Goal: Obtain resource: Download file/media

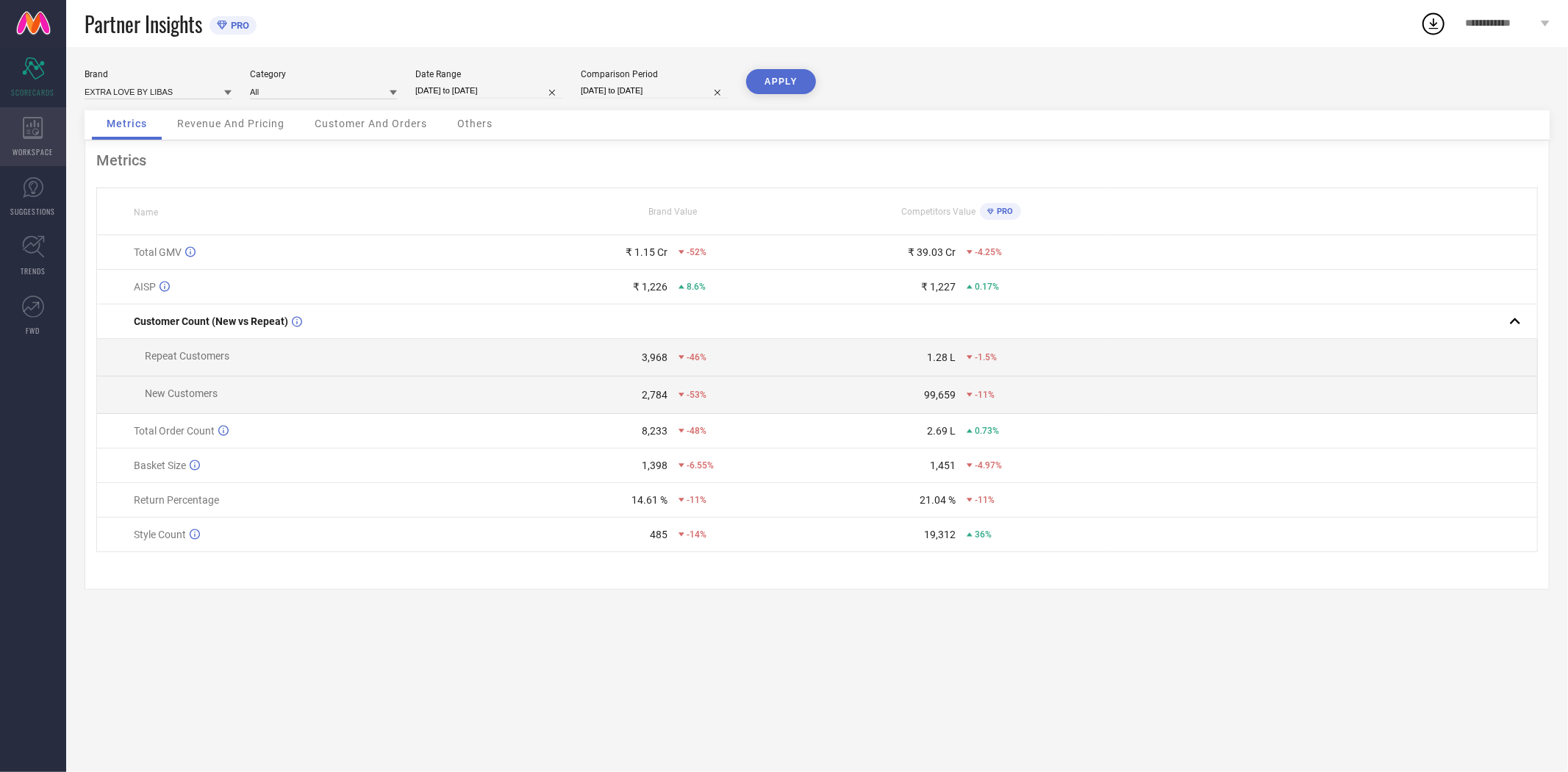
click at [30, 140] on div "WORKSPACE" at bounding box center [33, 137] width 66 height 59
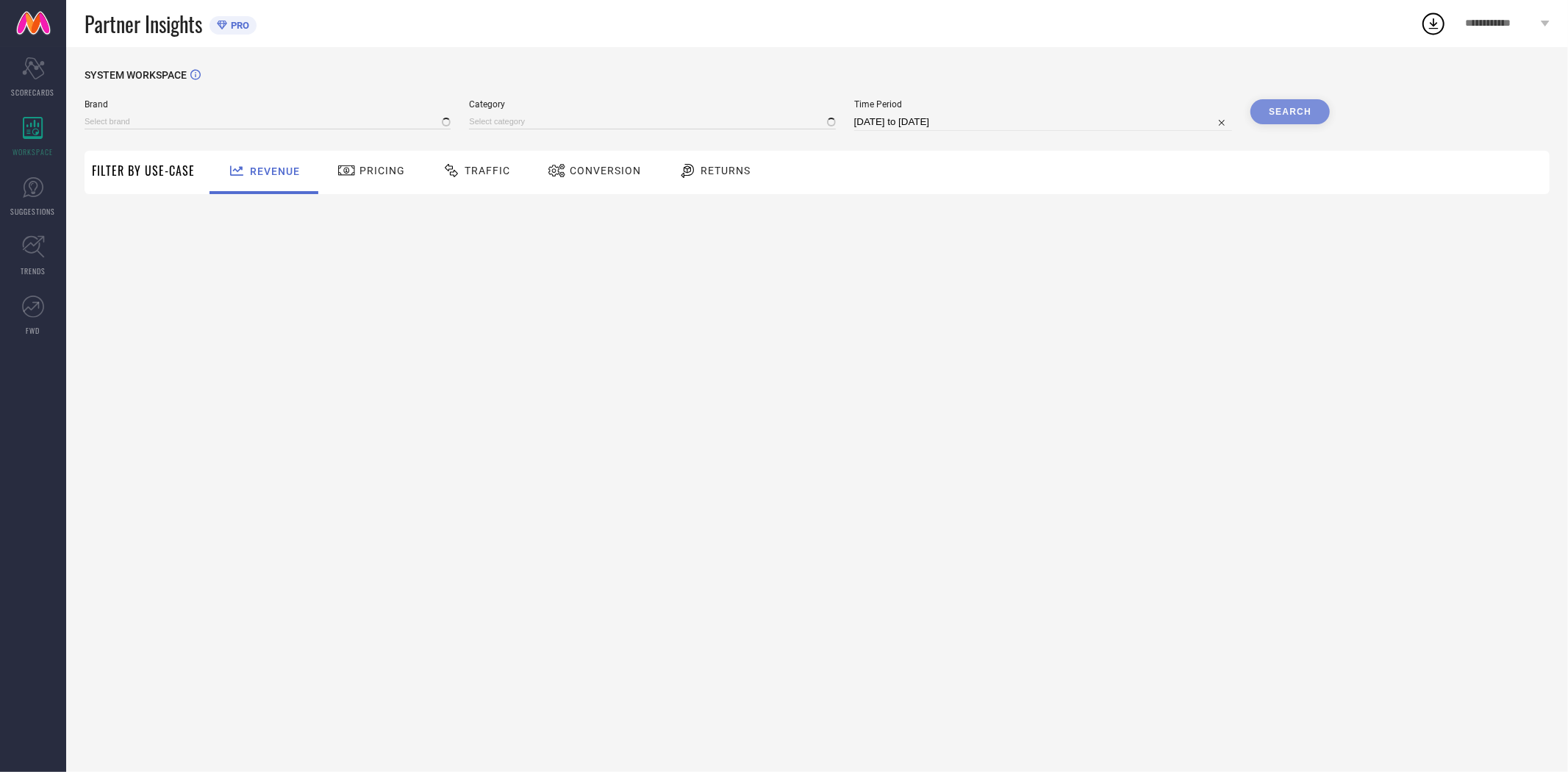
type input "EXTRA LOVE BY LIBAS"
type input "All"
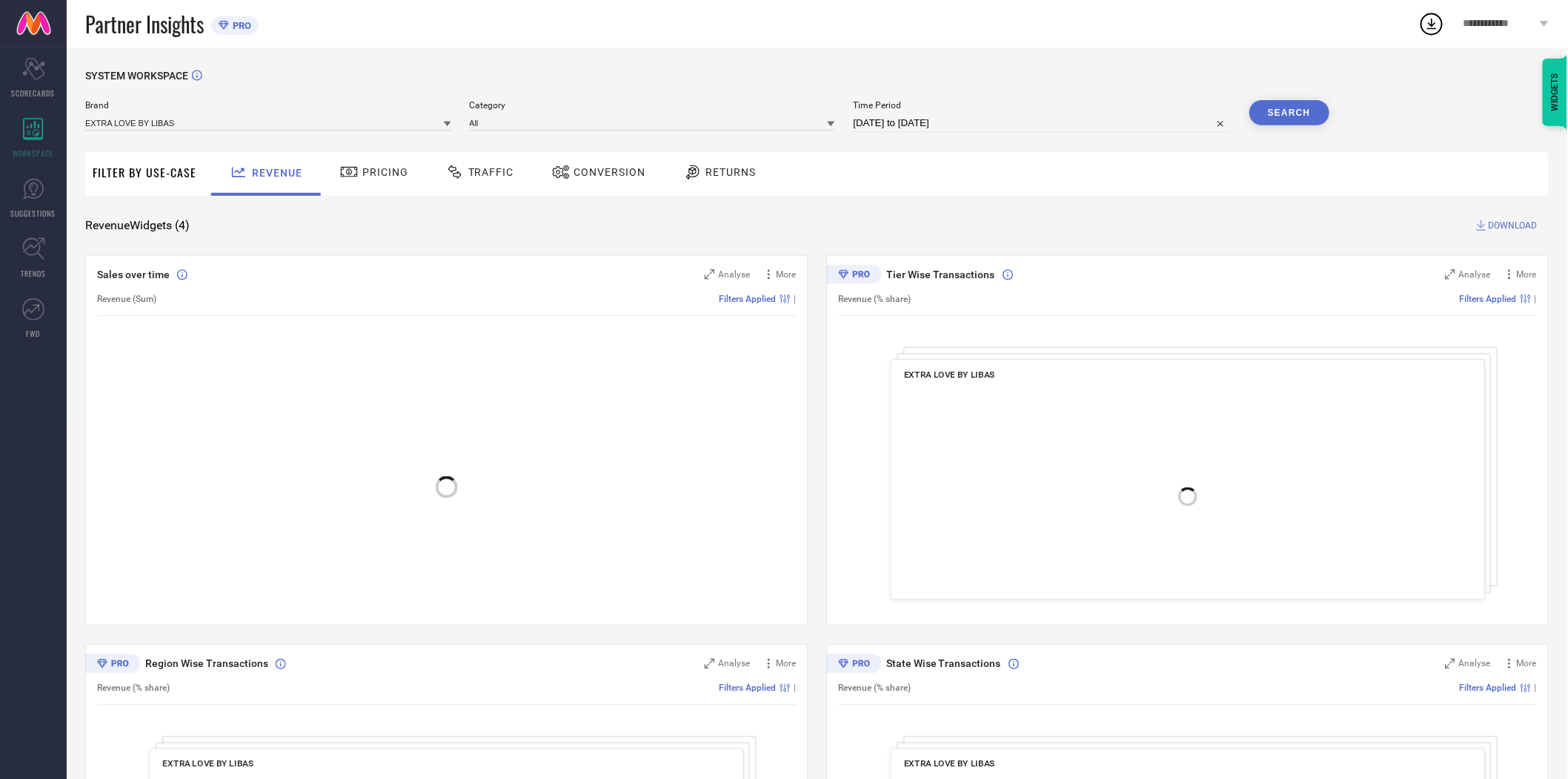
click at [601, 172] on span "Conversion" at bounding box center [611, 172] width 72 height 12
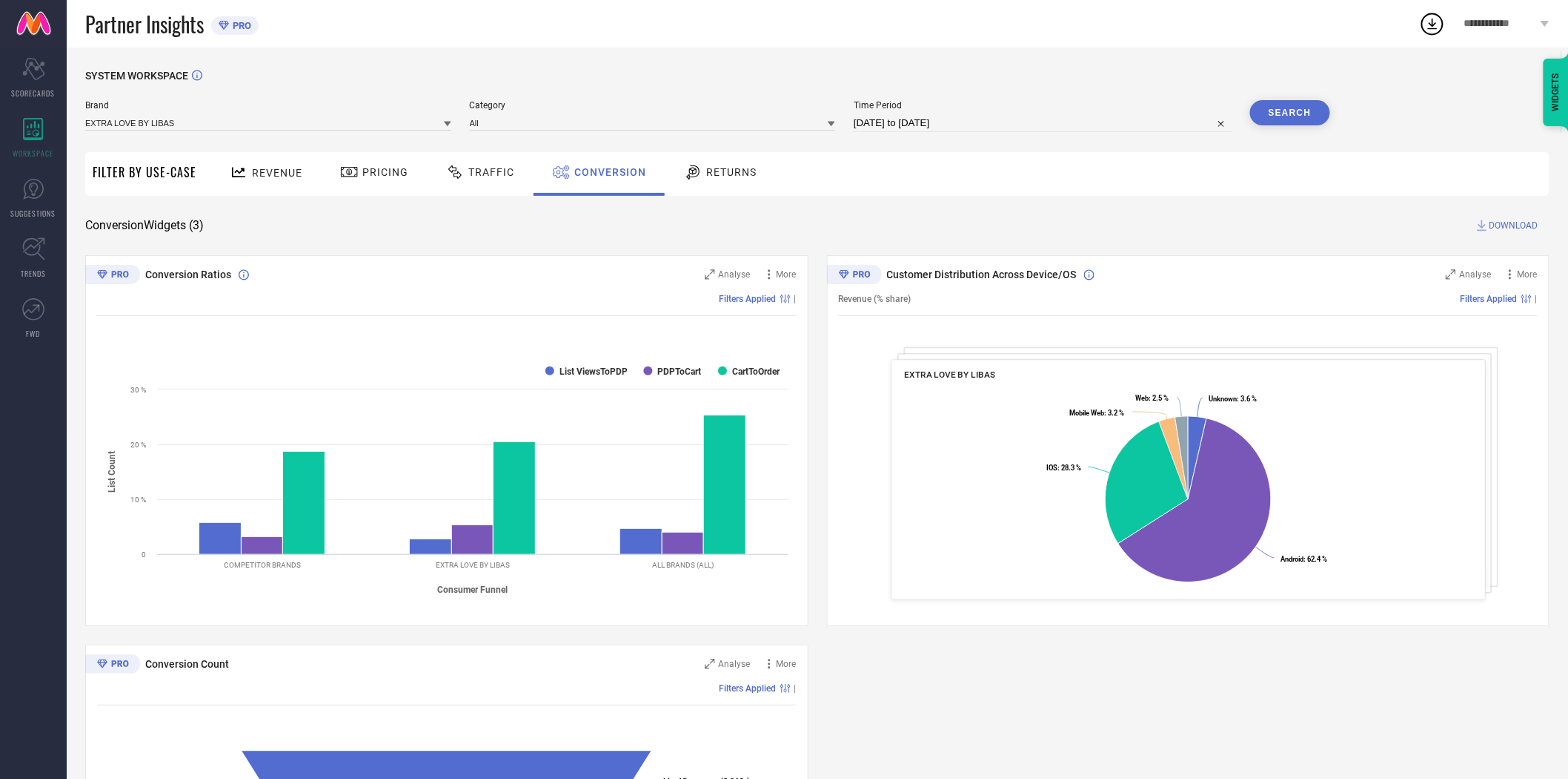
select select "7"
select select "2025"
select select "8"
select select "2025"
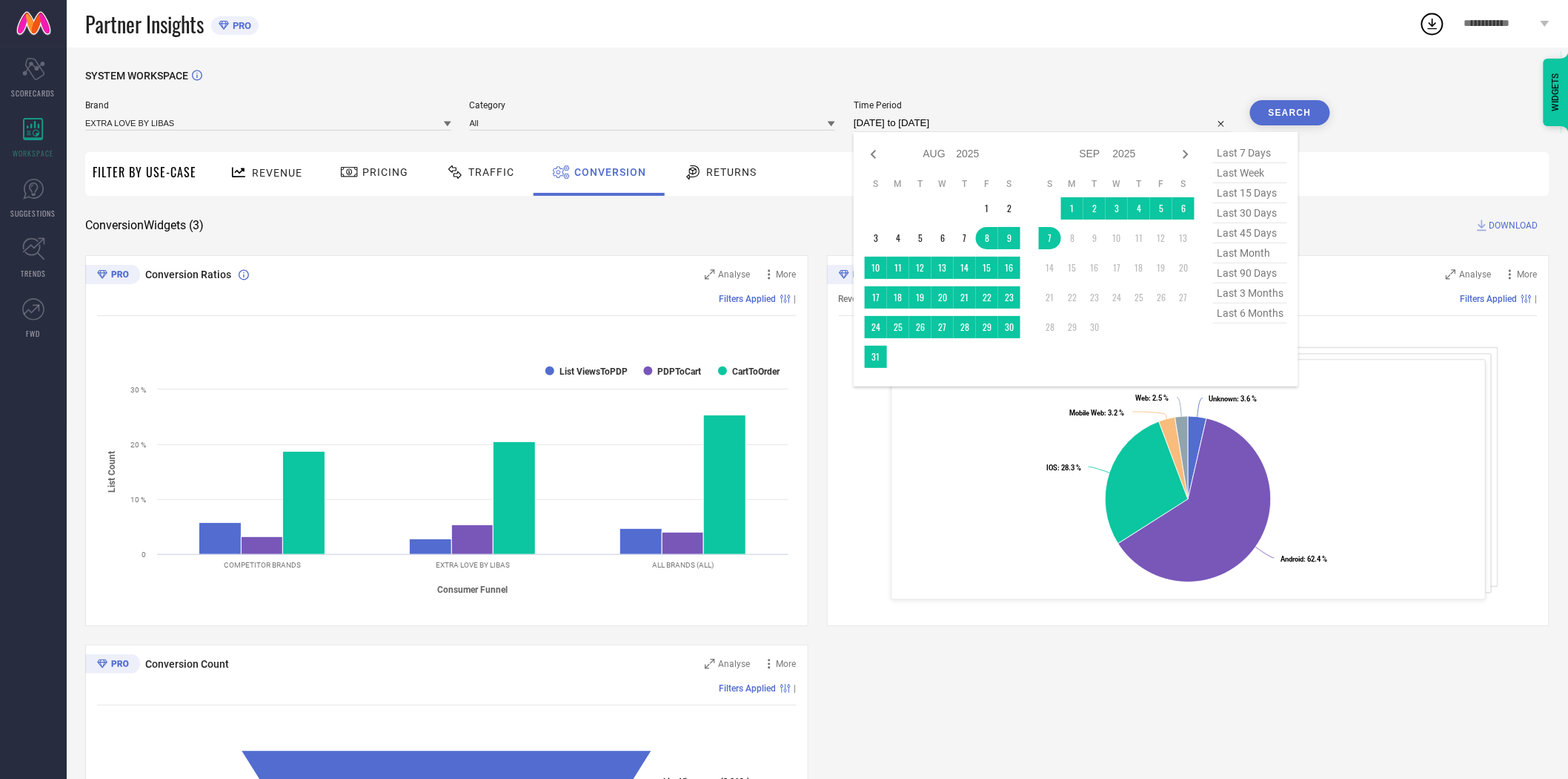
click at [886, 130] on input "[DATE] to [DATE]" at bounding box center [1042, 123] width 378 height 18
click at [1054, 242] on td "7" at bounding box center [1050, 238] width 22 height 22
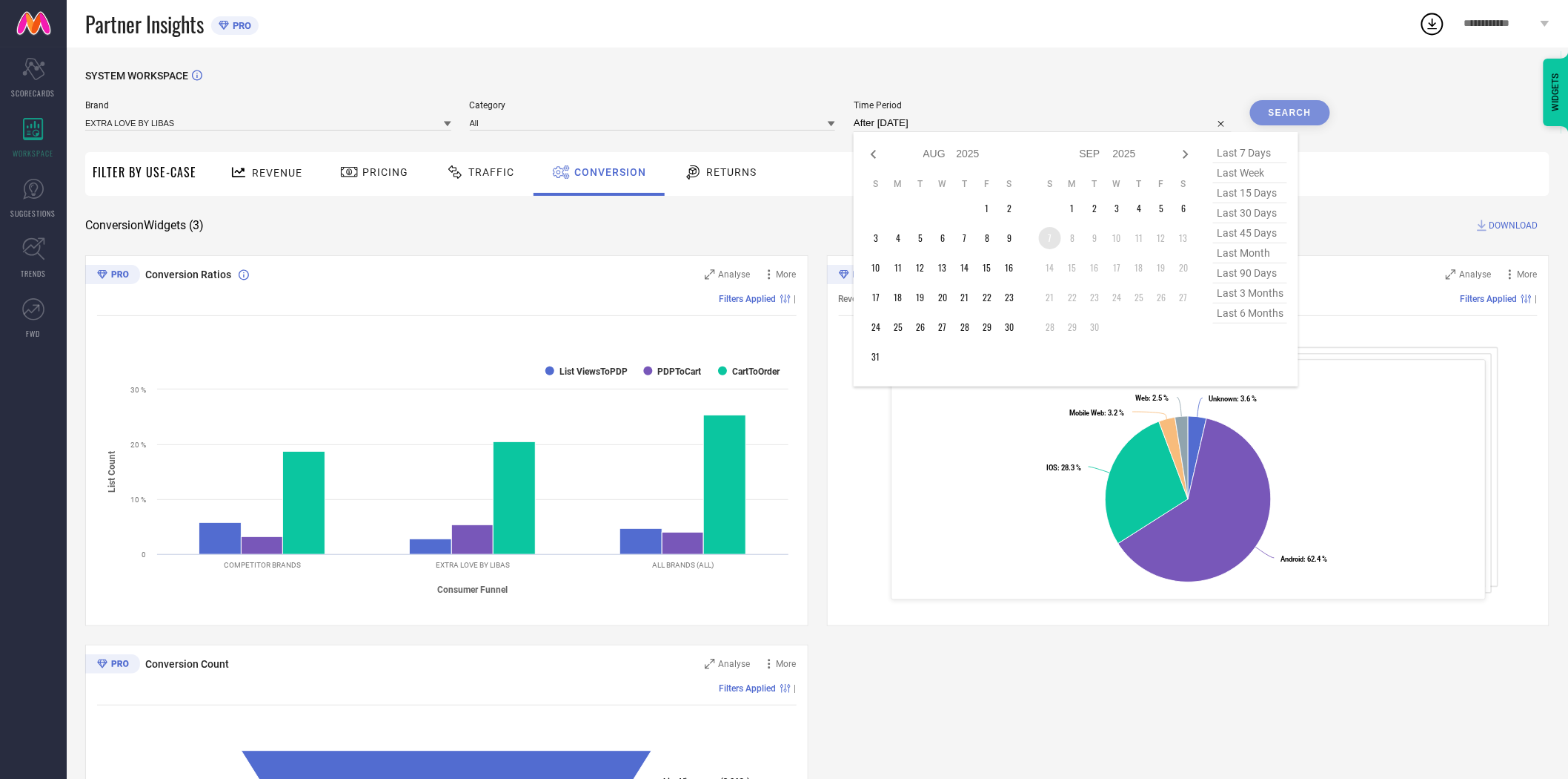
type input "[DATE] to [DATE]"
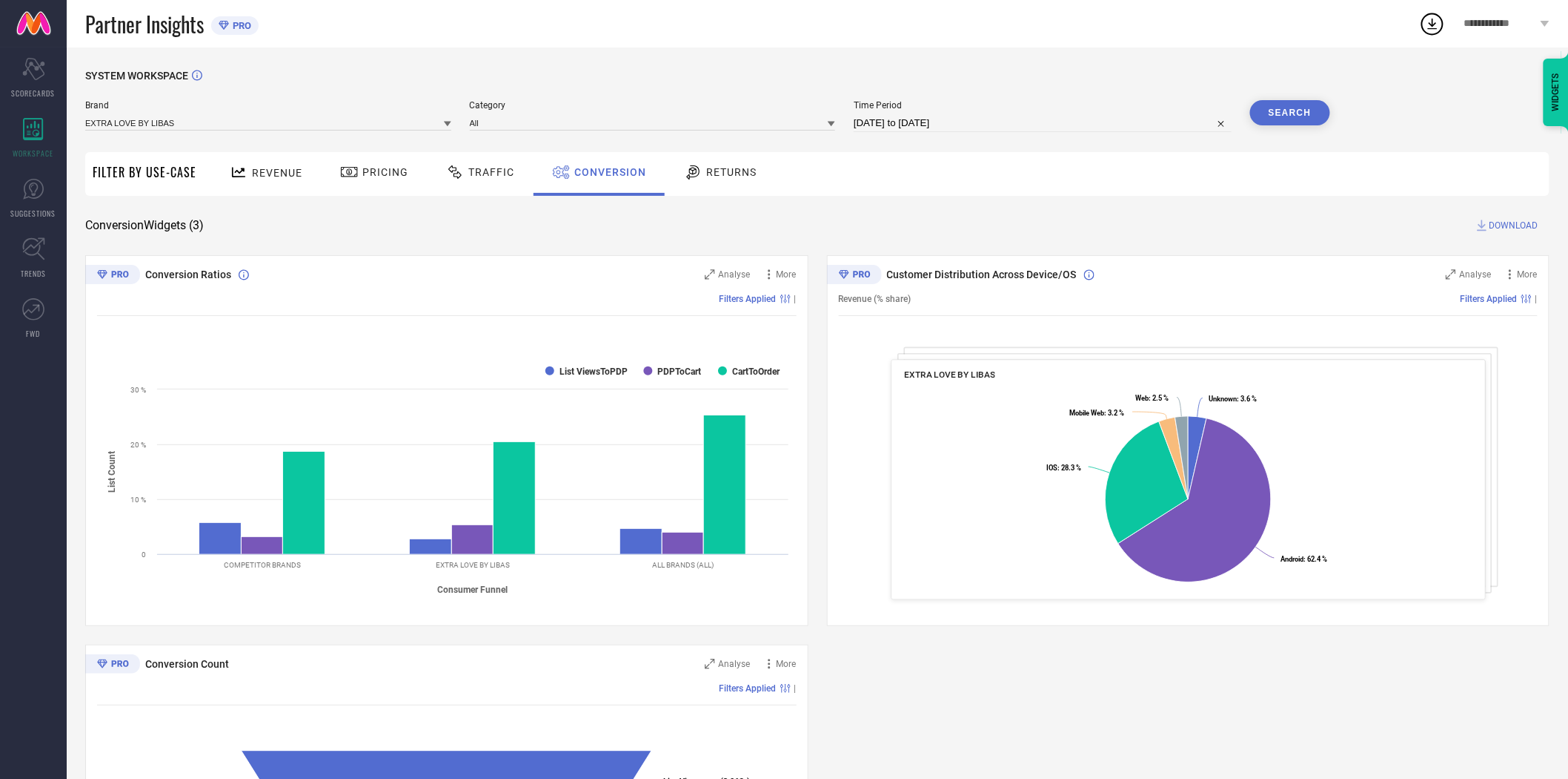
drag, startPoint x: 1086, startPoint y: 195, endPoint x: 1306, endPoint y: 124, distance: 231.2
click at [1098, 195] on div "Revenue Pricing Traffic Conversion Returns" at bounding box center [877, 174] width 1346 height 44
click at [1285, 112] on button "Search" at bounding box center [1291, 112] width 80 height 25
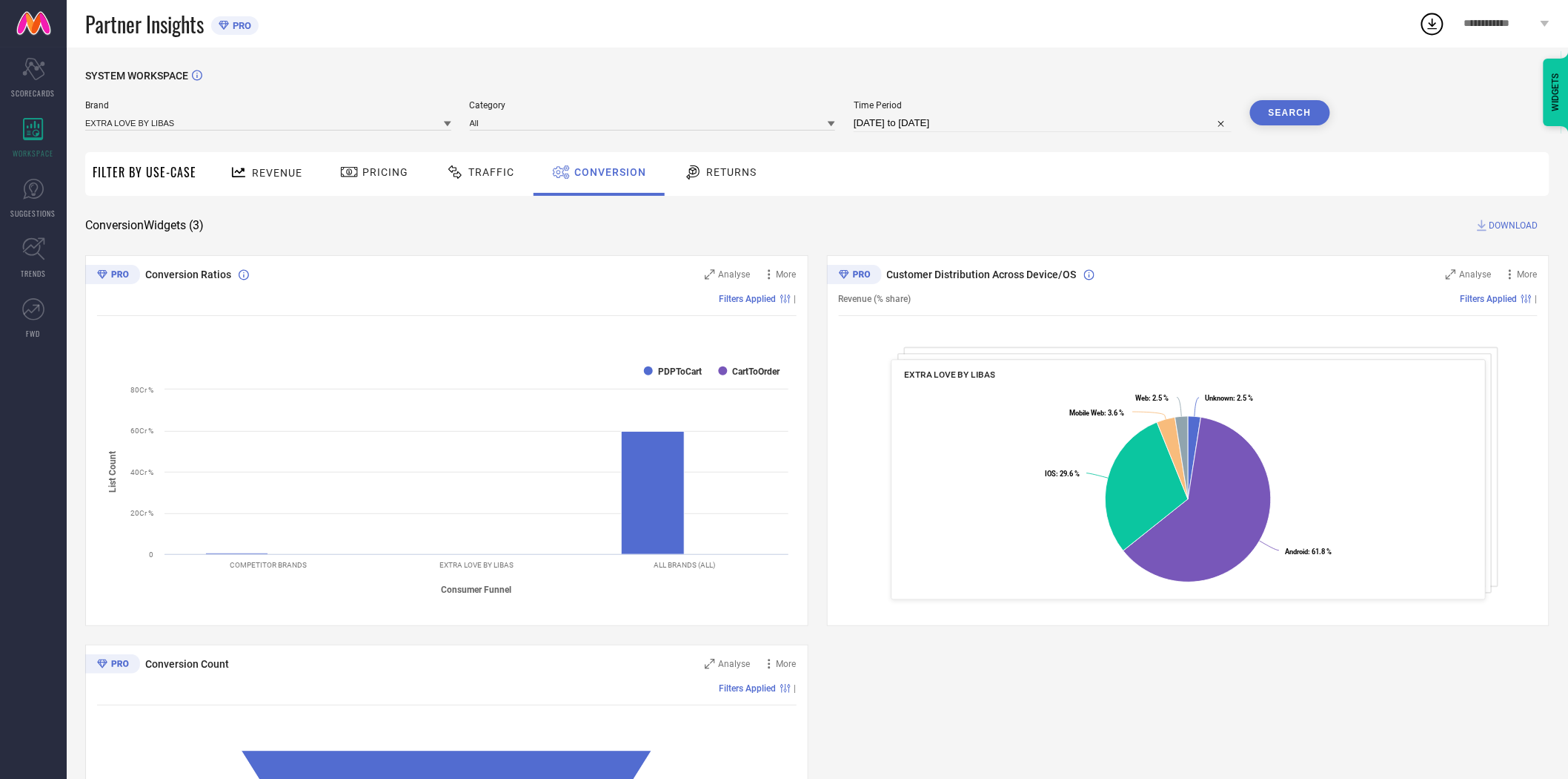
click at [1300, 112] on button "Search" at bounding box center [1291, 112] width 80 height 25
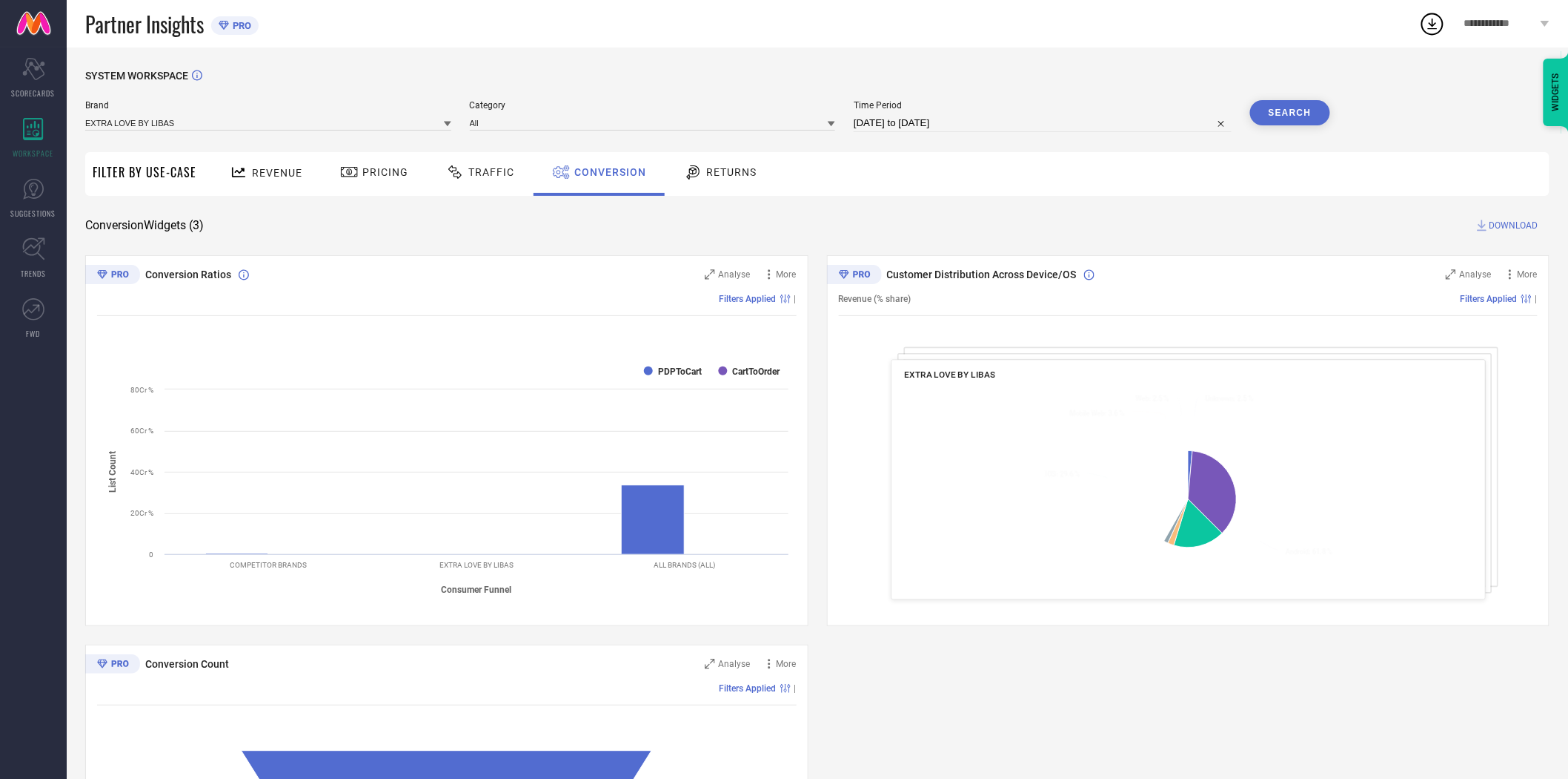
click at [1505, 221] on span "DOWNLOAD" at bounding box center [1514, 225] width 49 height 15
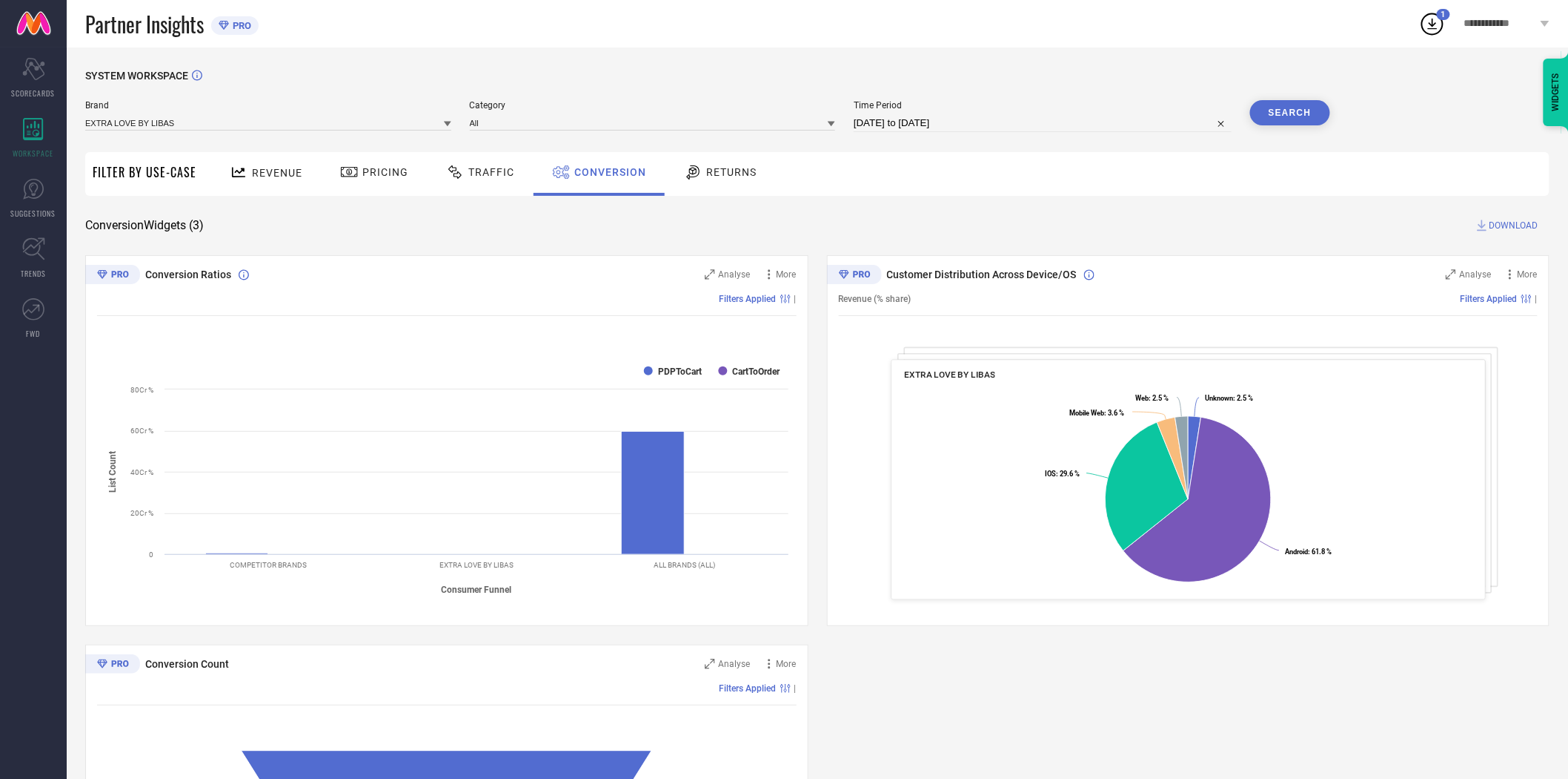
click at [447, 123] on icon at bounding box center [447, 123] width 8 height 5
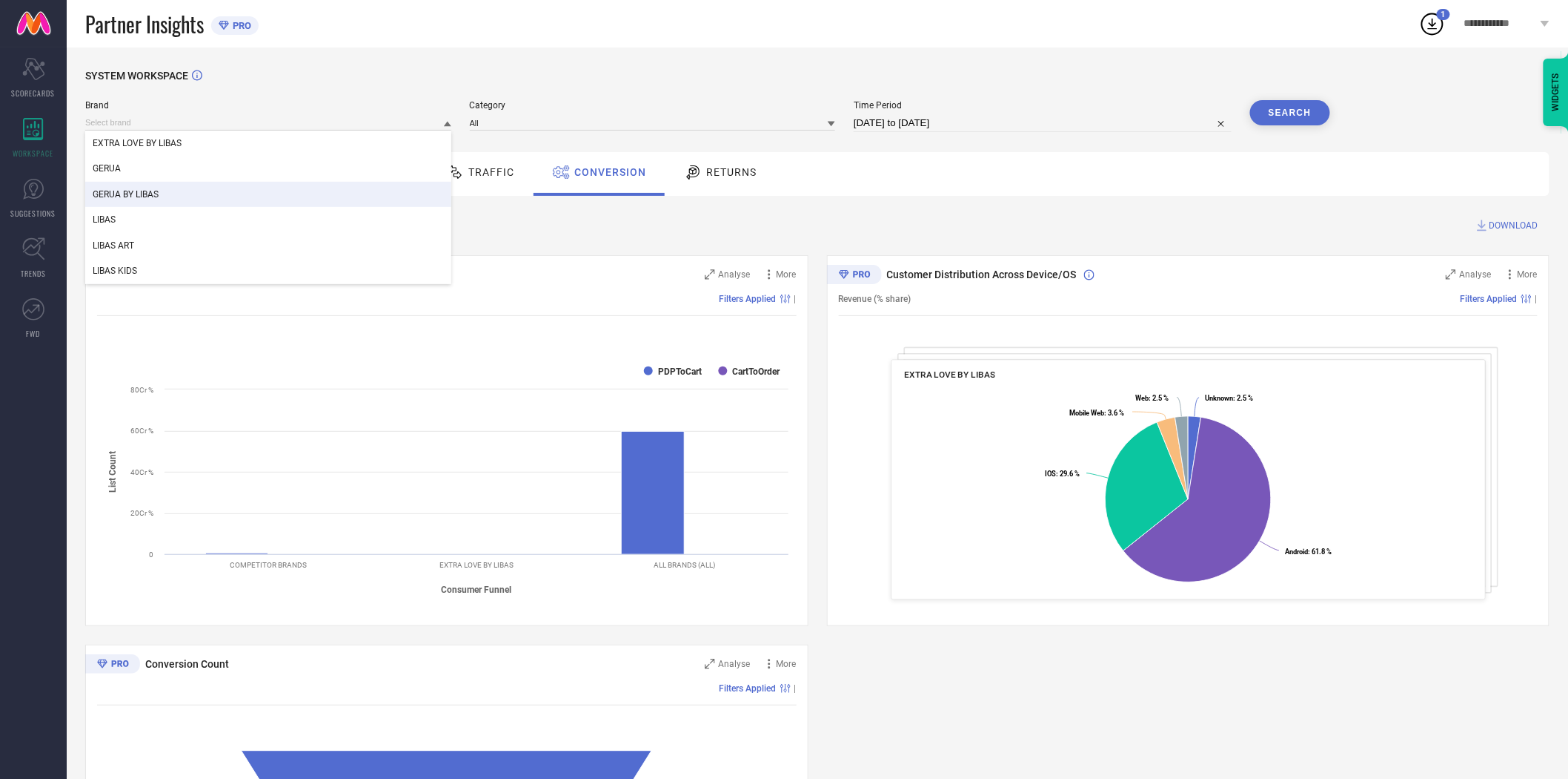
click at [286, 198] on div "GERUA BY LIBAS" at bounding box center [268, 195] width 366 height 25
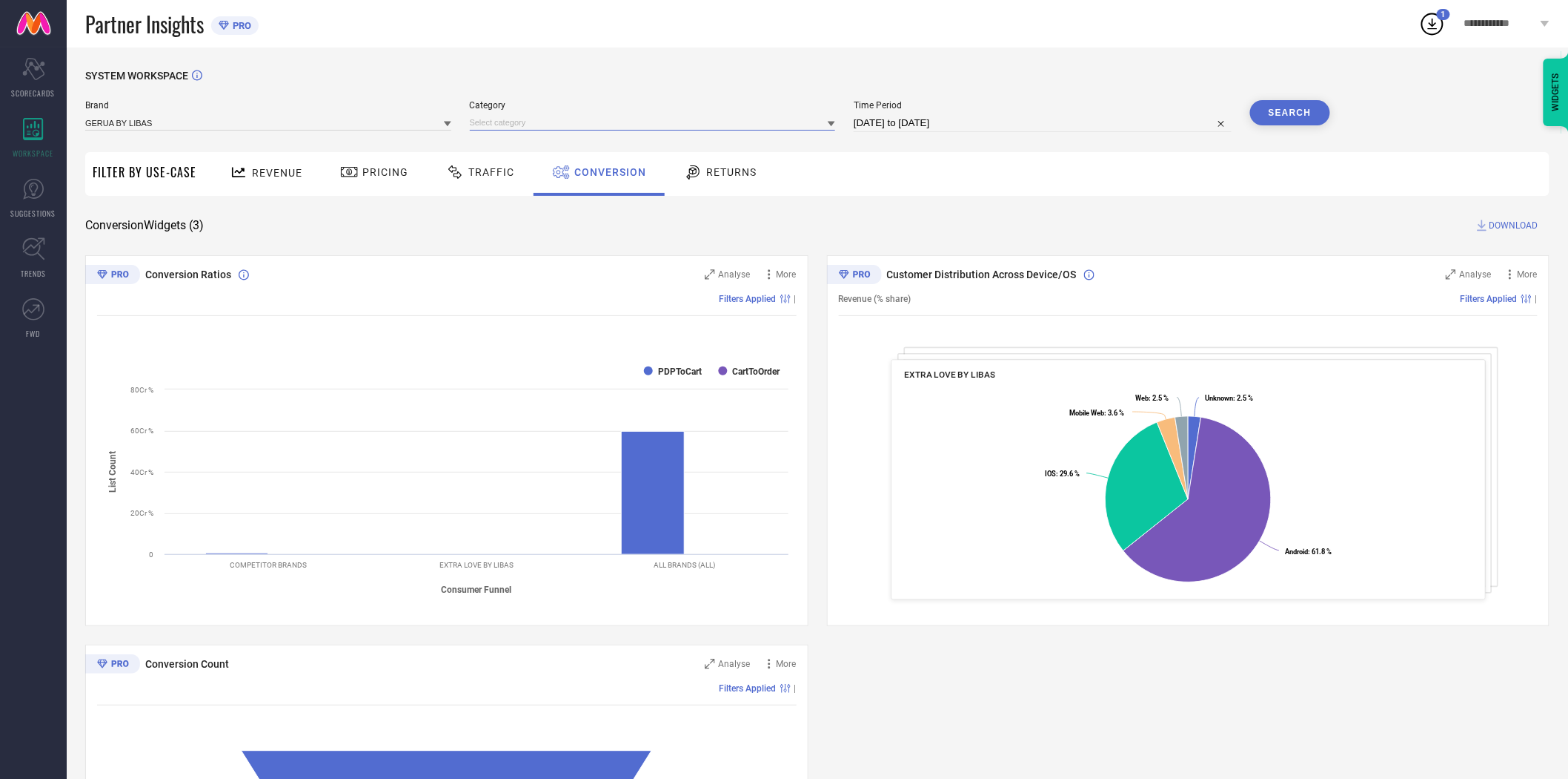
click at [492, 121] on input at bounding box center [653, 123] width 366 height 16
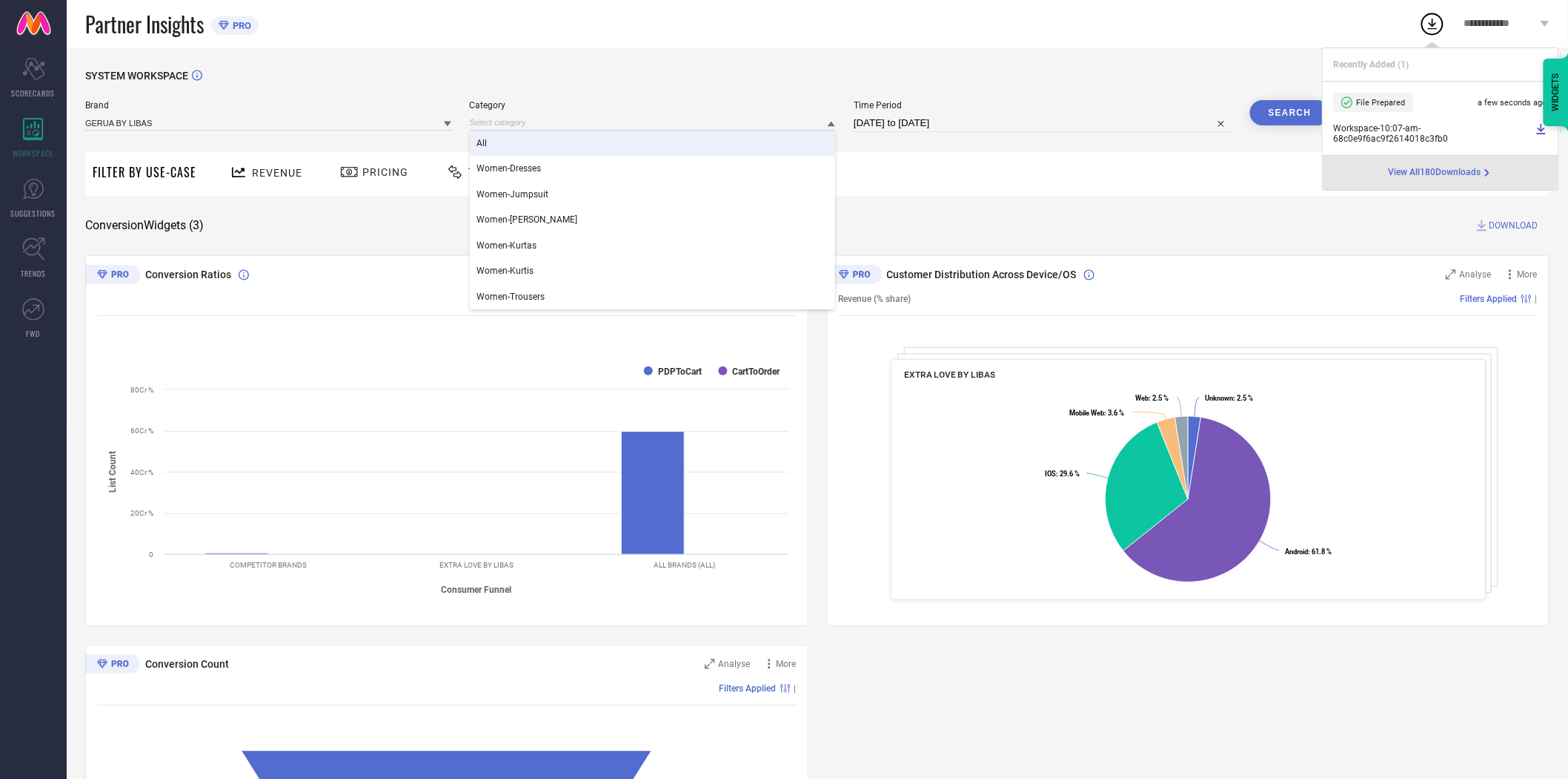
click at [502, 146] on div "All" at bounding box center [653, 144] width 366 height 25
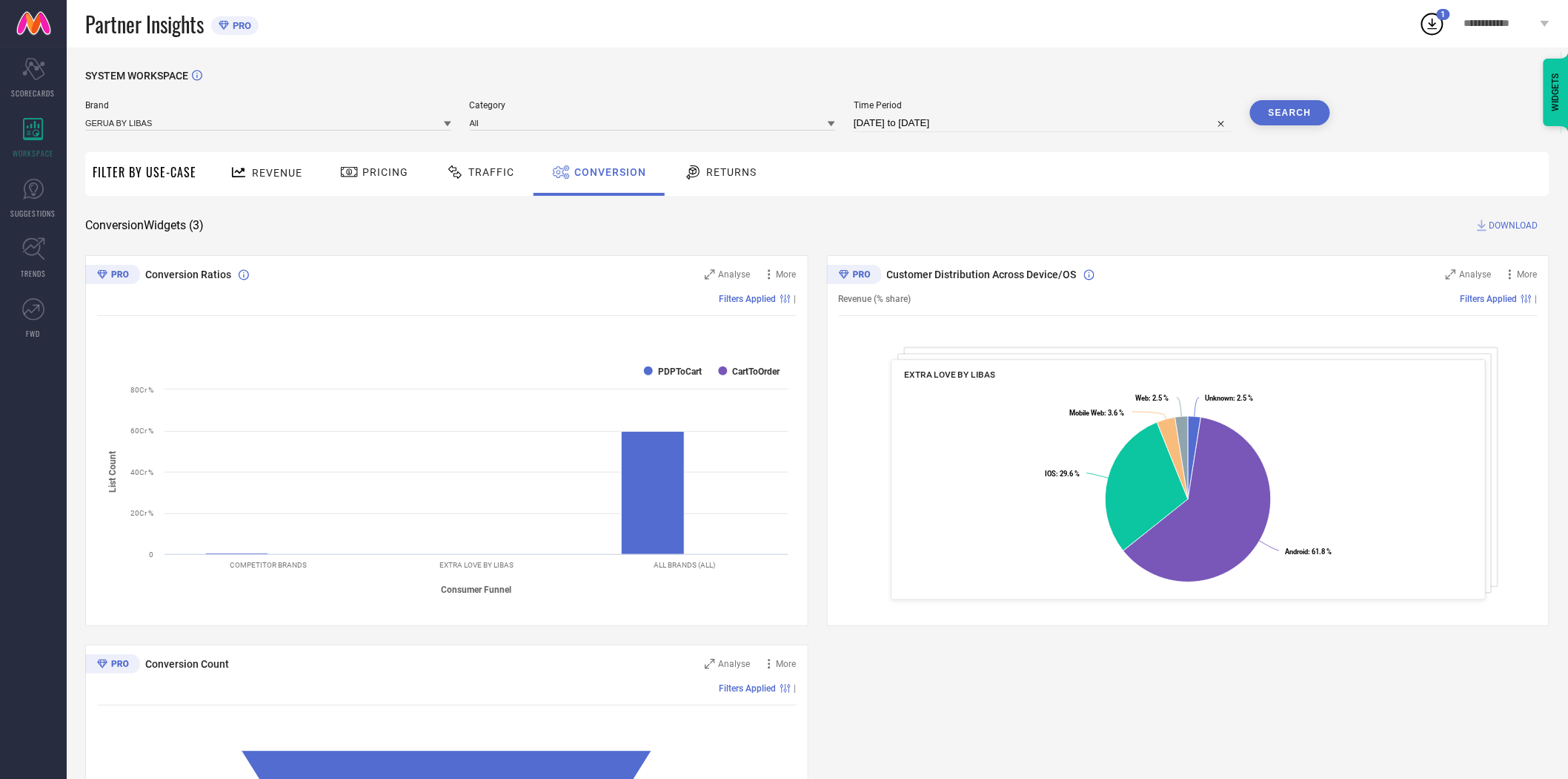
click at [1286, 124] on button "Search" at bounding box center [1291, 112] width 80 height 25
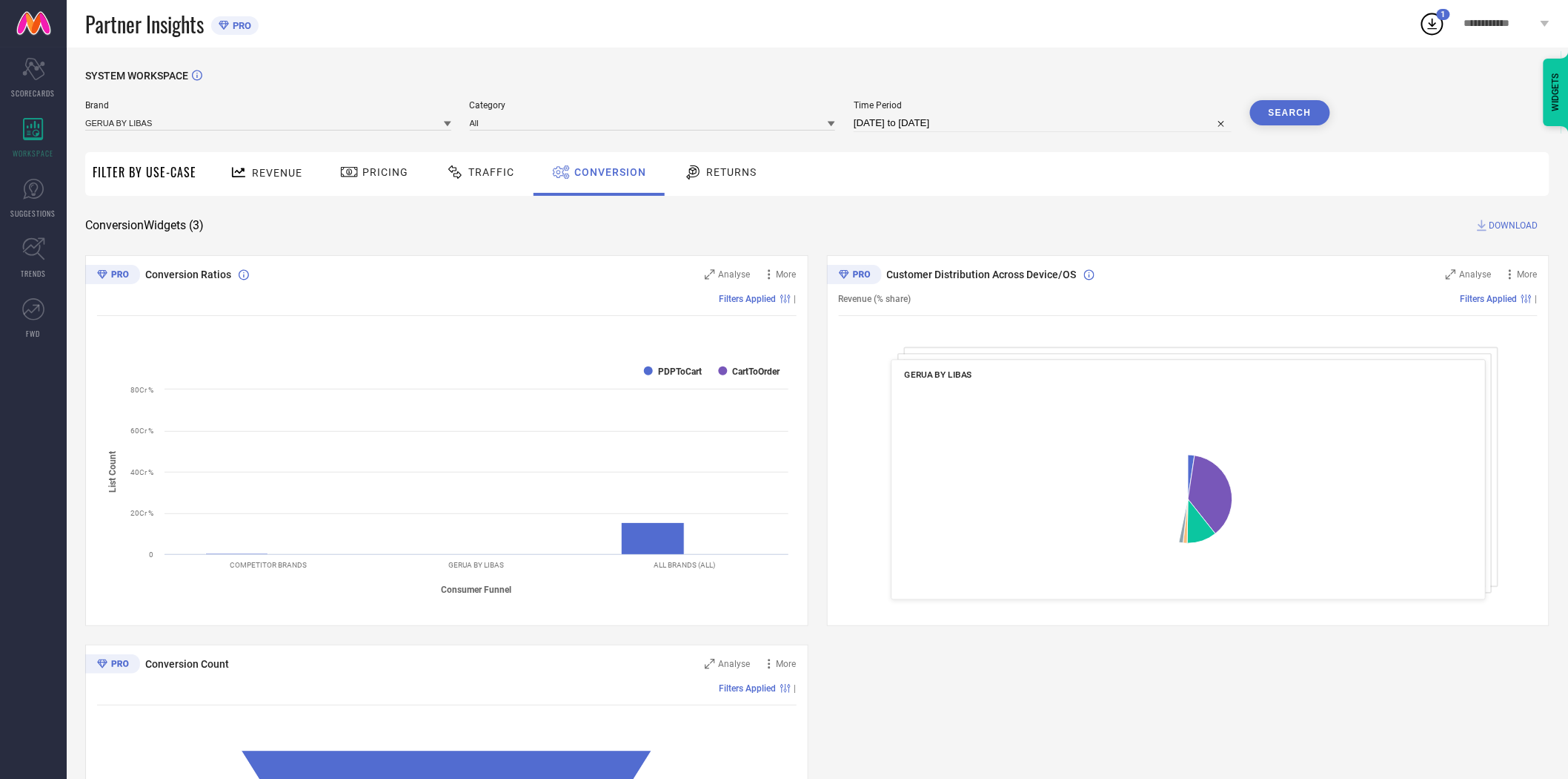
click at [1502, 218] on span "DOWNLOAD" at bounding box center [1514, 225] width 49 height 15
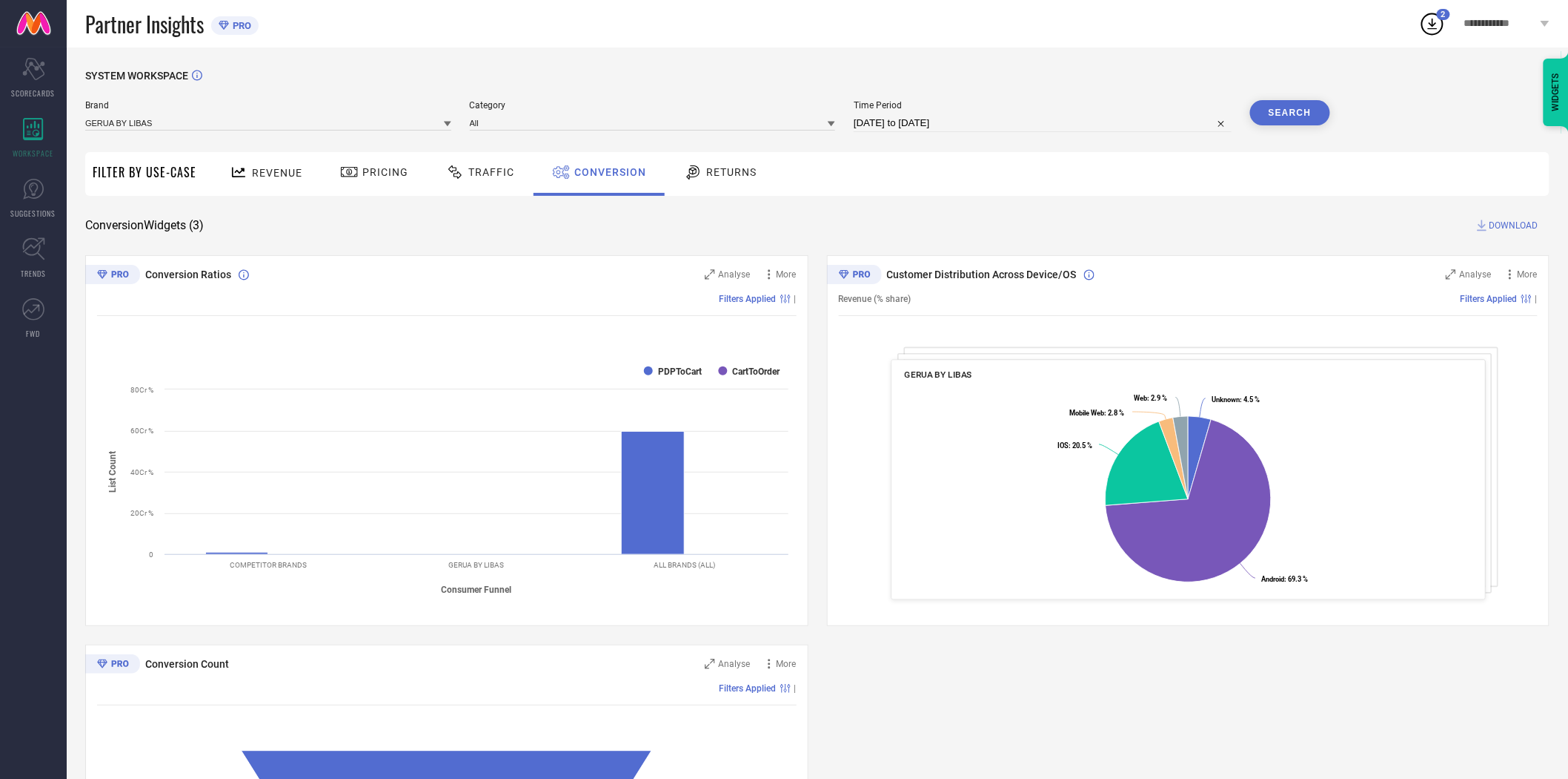
click at [447, 126] on icon at bounding box center [447, 124] width 8 height 8
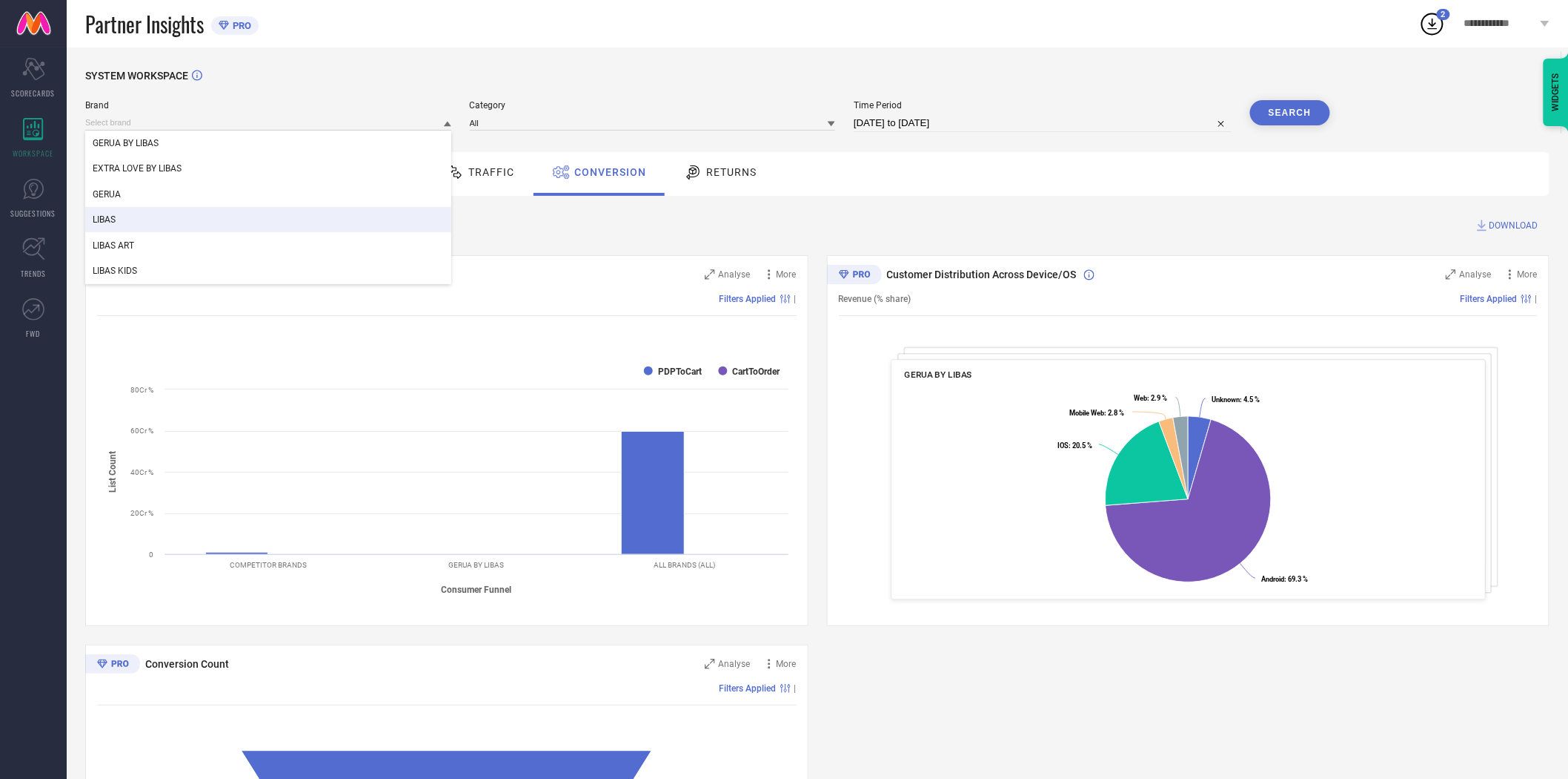
click at [332, 216] on div "LIBAS" at bounding box center [268, 220] width 366 height 25
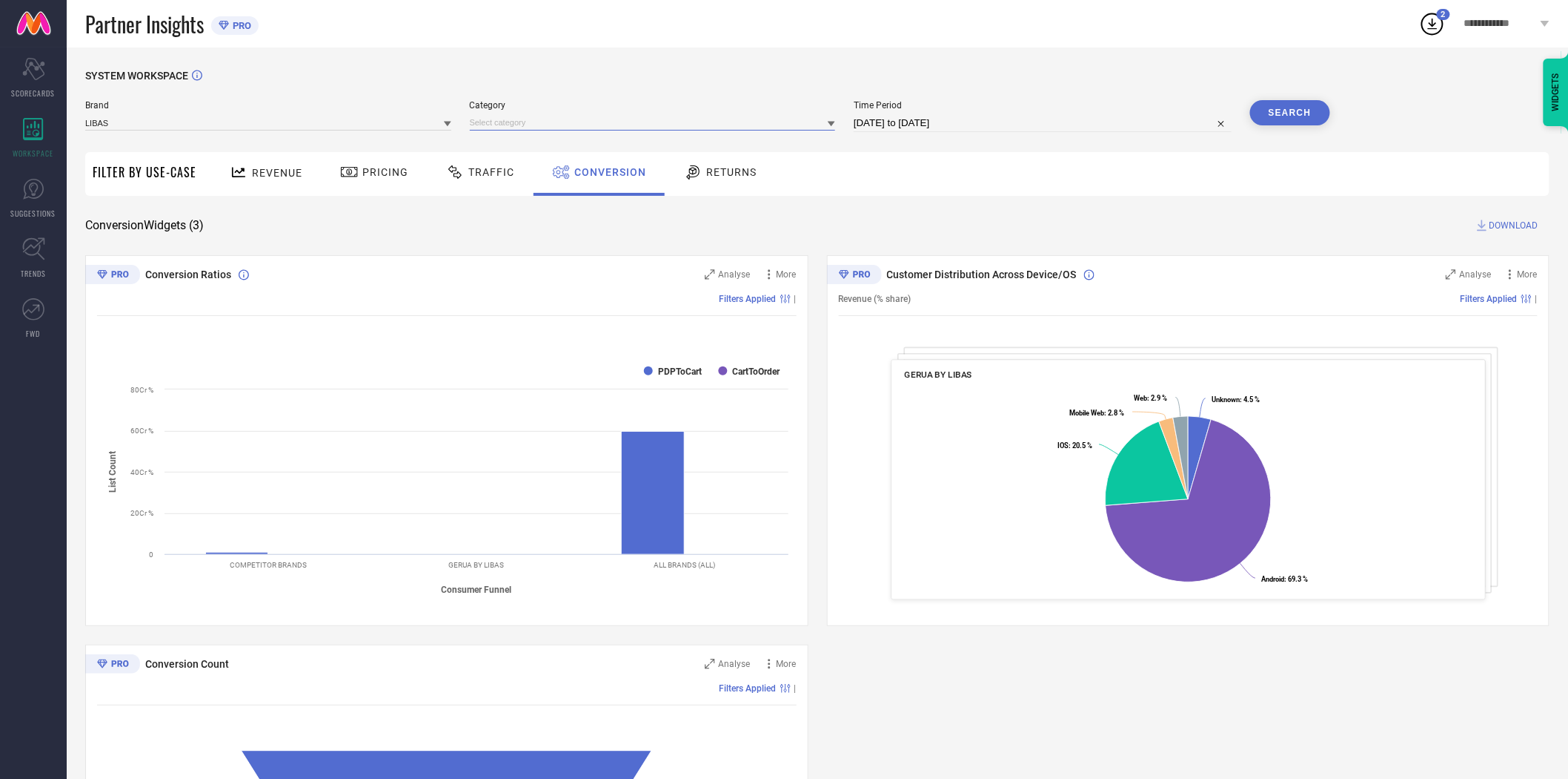
click at [493, 124] on input at bounding box center [653, 123] width 366 height 16
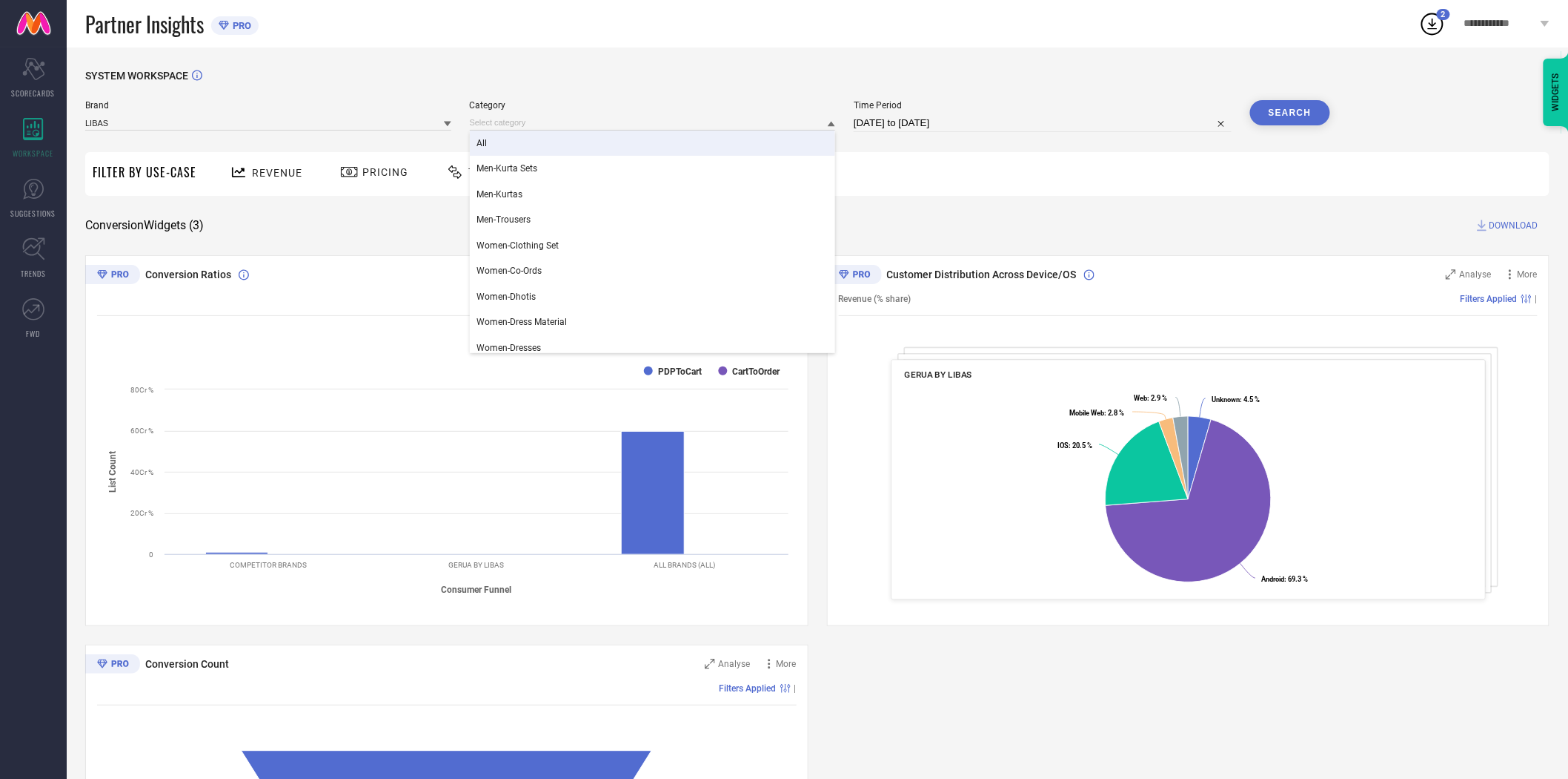
click at [508, 150] on div "All" at bounding box center [653, 144] width 366 height 25
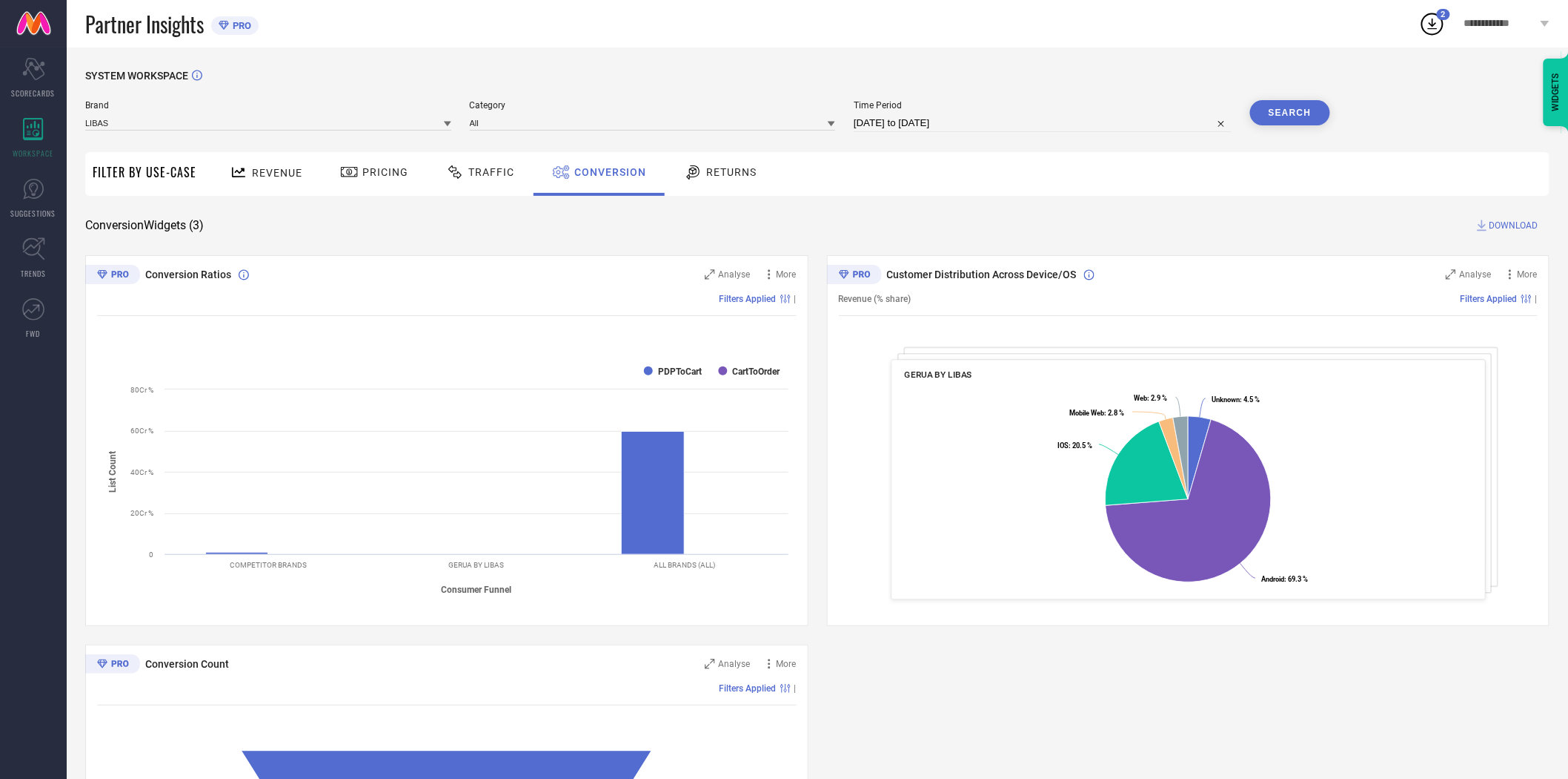
click at [1269, 114] on button "Search" at bounding box center [1291, 112] width 80 height 25
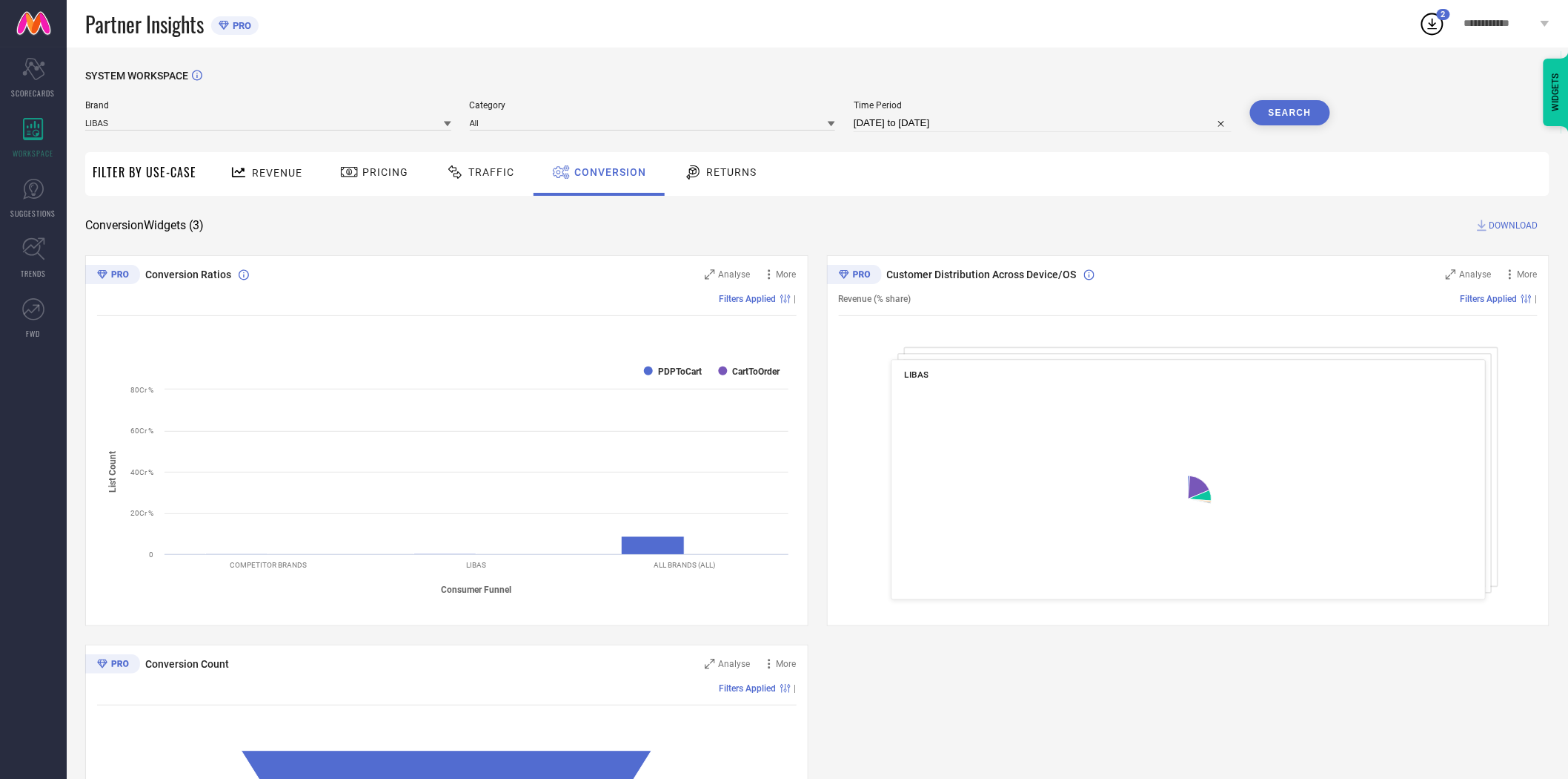
click at [1509, 234] on div "SYSTEM WORKSPACE Brand LIBAS Category All Time Period [DATE] to [DATE] Search F…" at bounding box center [817, 541] width 1464 height 945
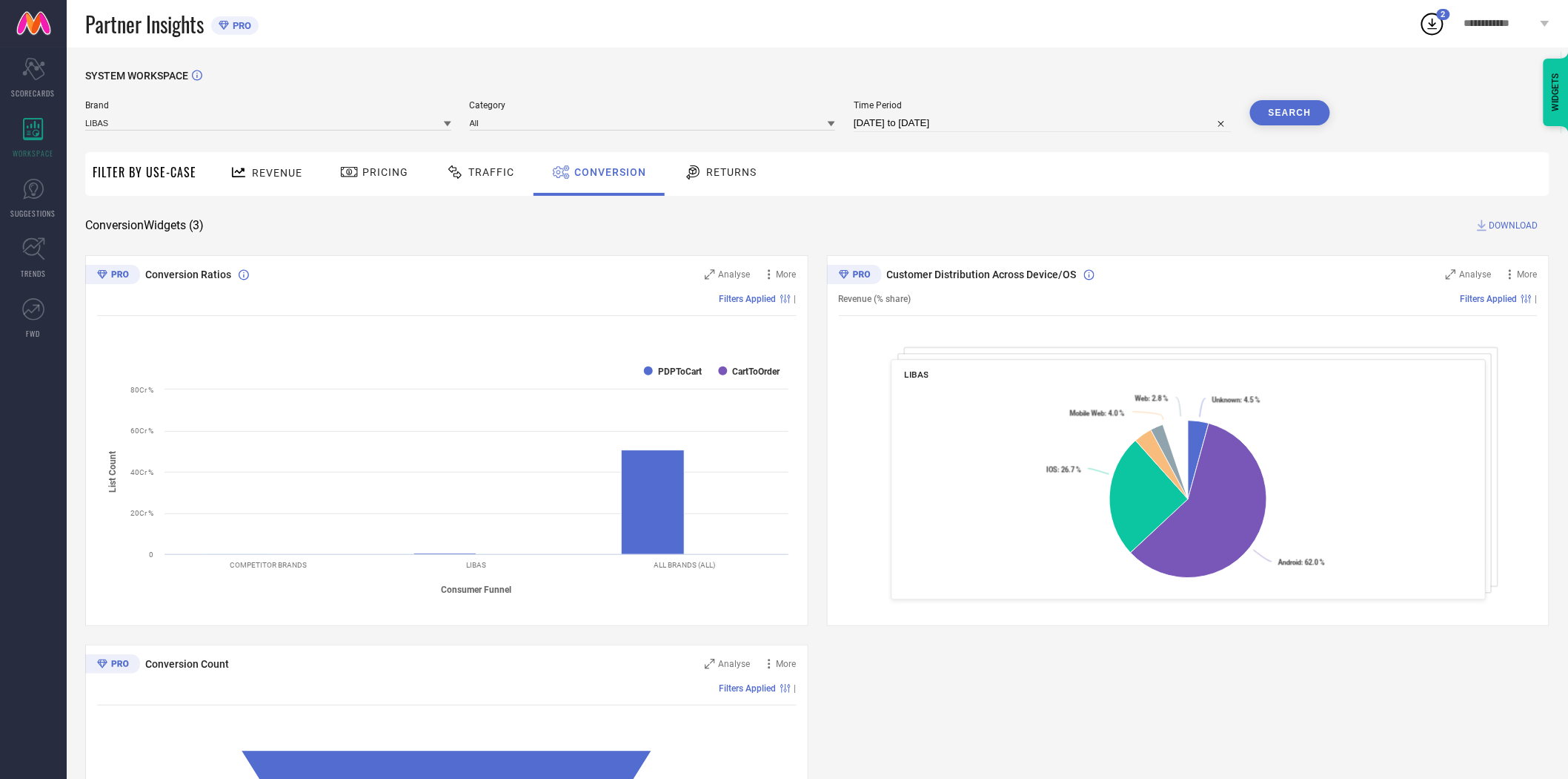
click at [1506, 224] on span "DOWNLOAD" at bounding box center [1514, 225] width 49 height 15
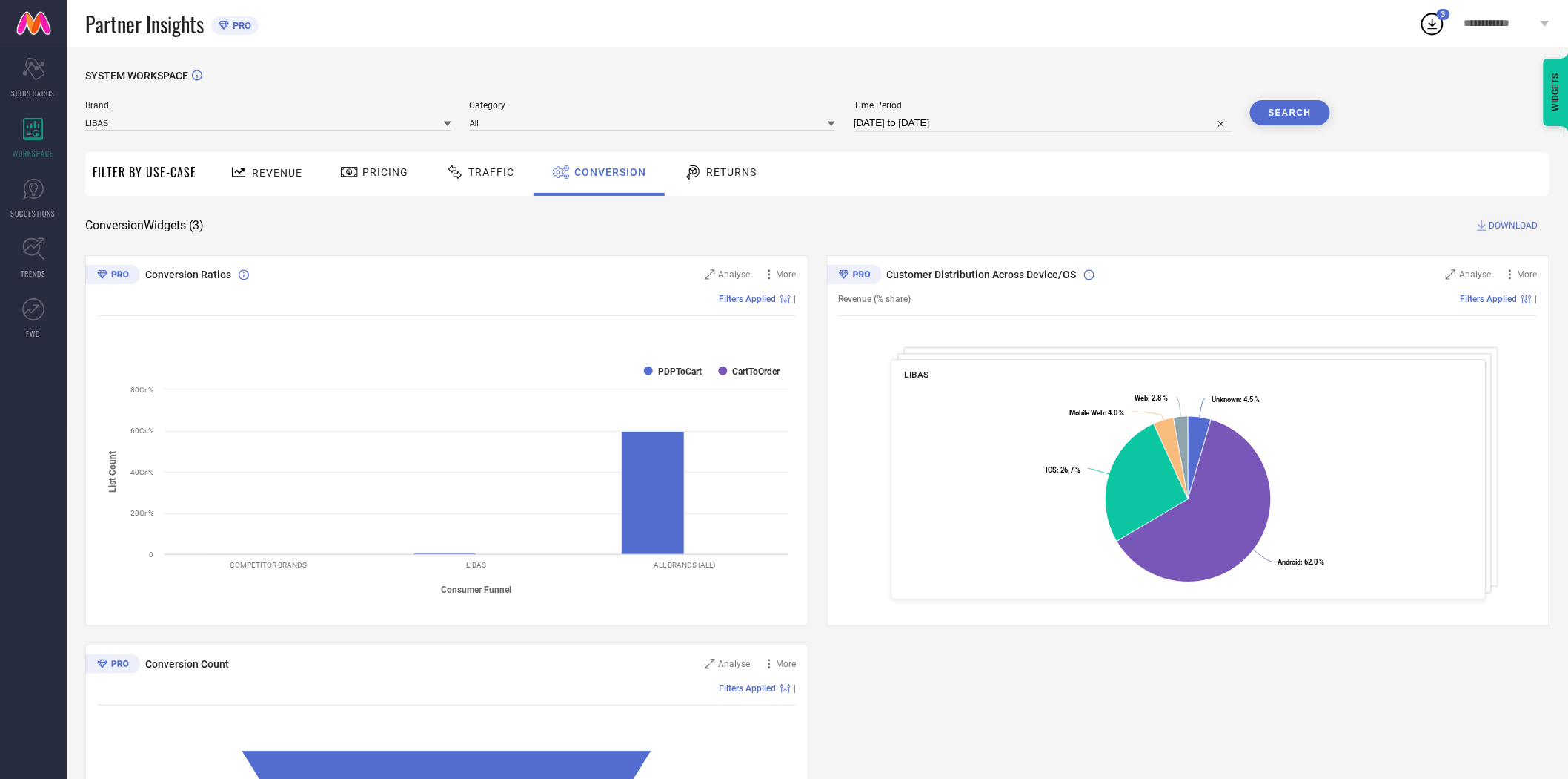
click at [446, 126] on icon at bounding box center [447, 124] width 8 height 8
click at [346, 239] on div "LIBAS ART" at bounding box center [268, 245] width 366 height 25
click at [491, 127] on input at bounding box center [653, 123] width 366 height 16
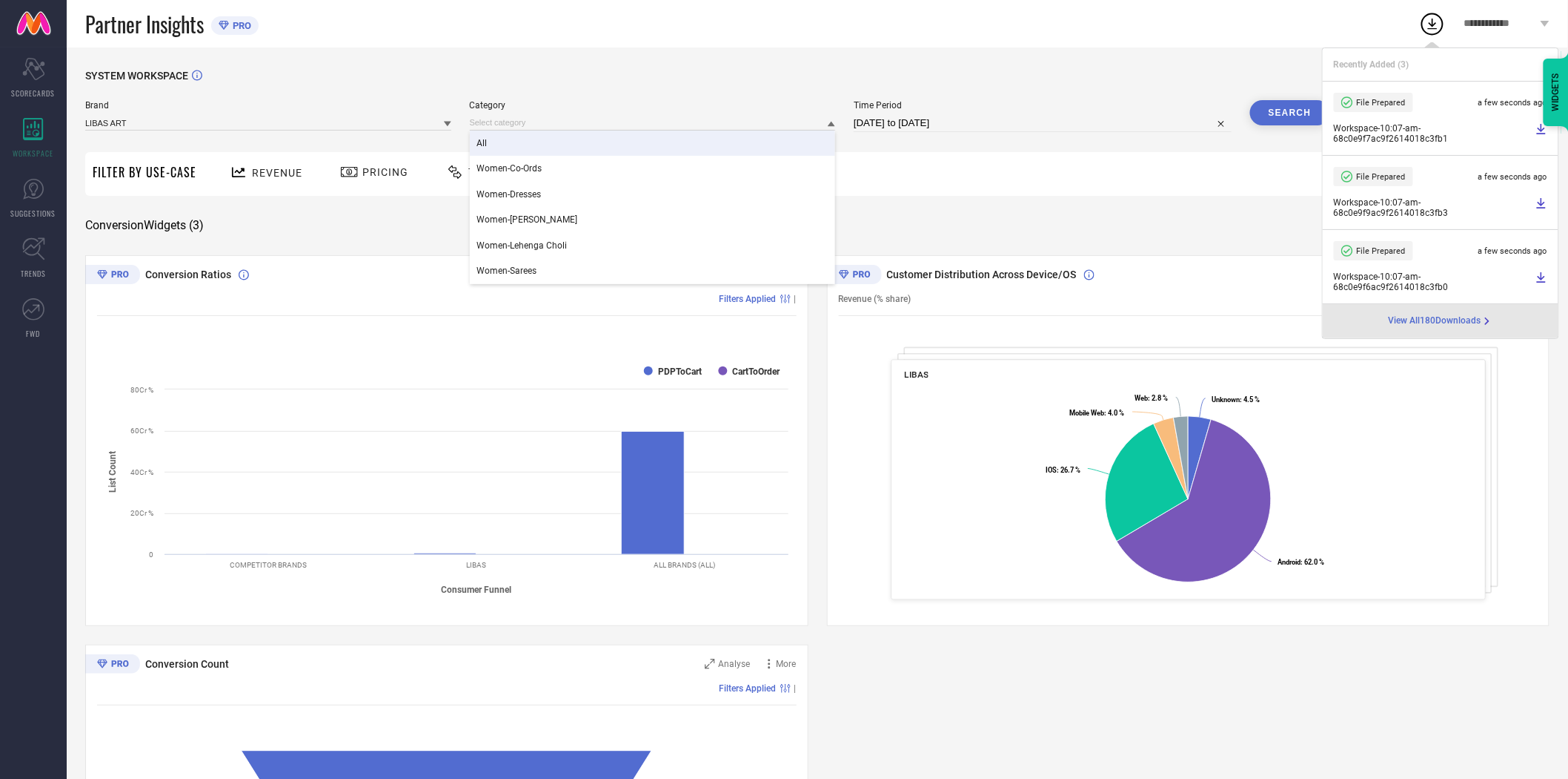
click at [502, 154] on div "All" at bounding box center [653, 144] width 366 height 25
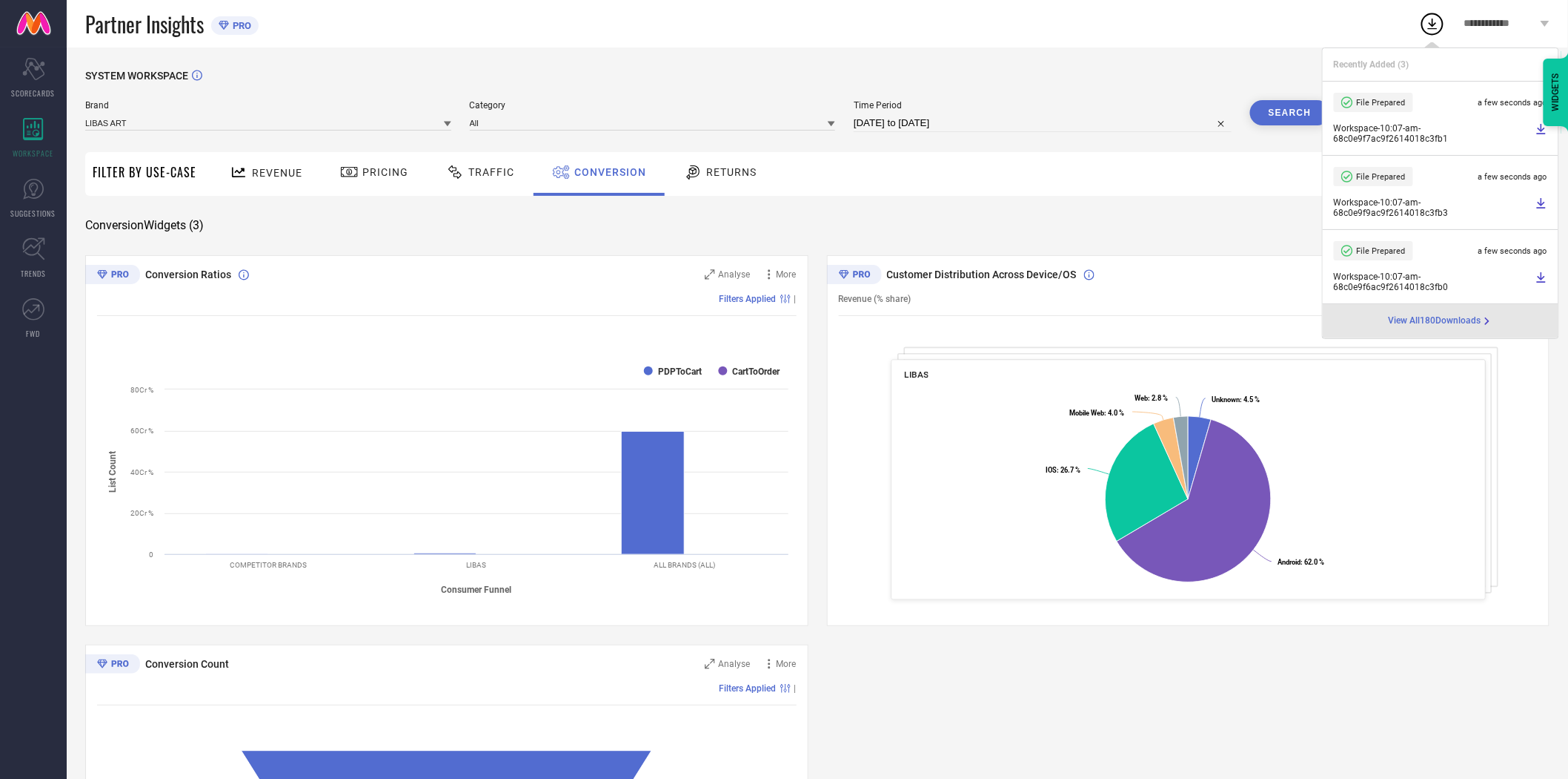
click at [1292, 115] on button "Search" at bounding box center [1291, 112] width 80 height 25
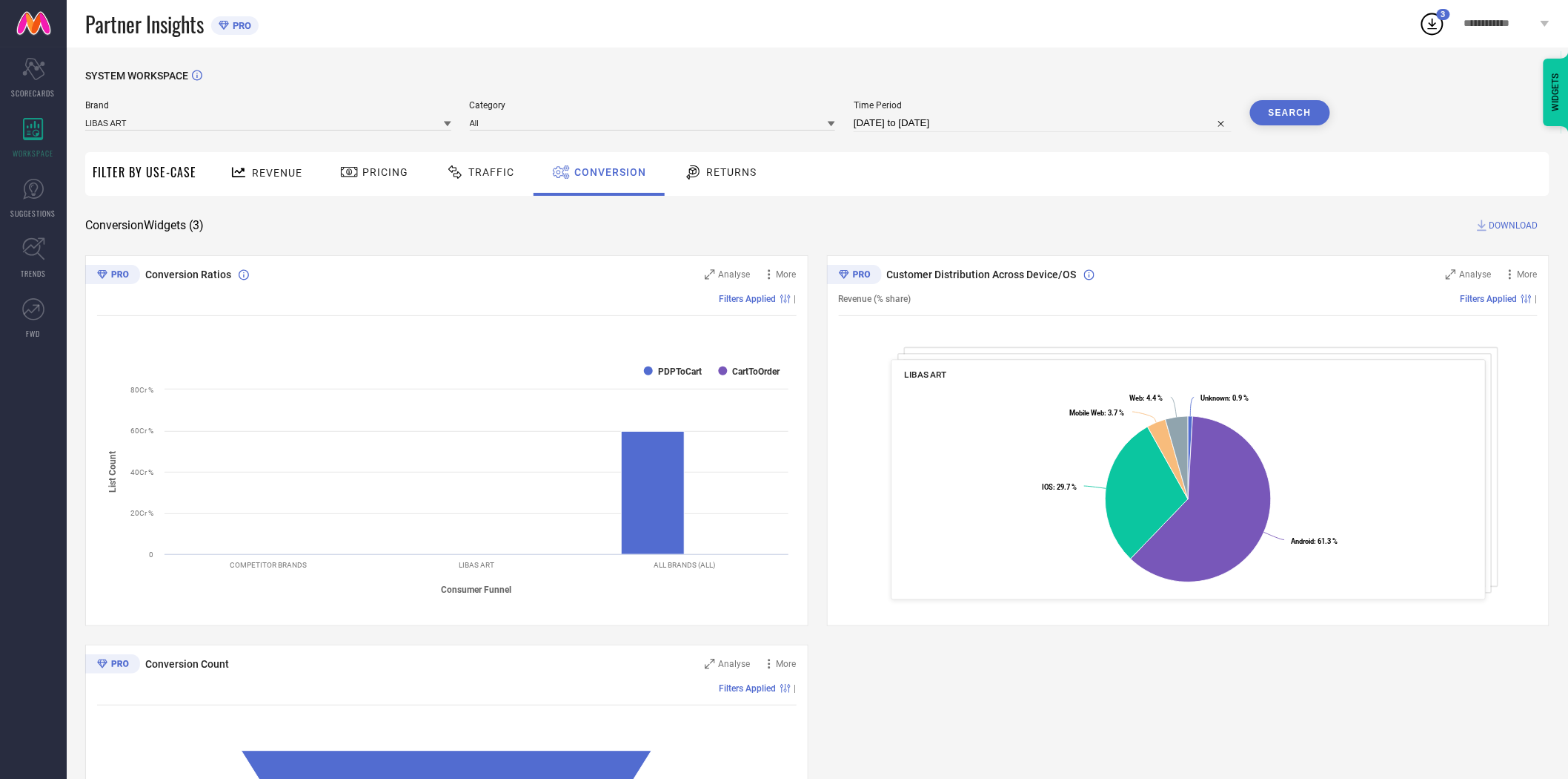
click at [1515, 221] on span "DOWNLOAD" at bounding box center [1514, 225] width 49 height 15
click at [447, 120] on div at bounding box center [447, 123] width 8 height 14
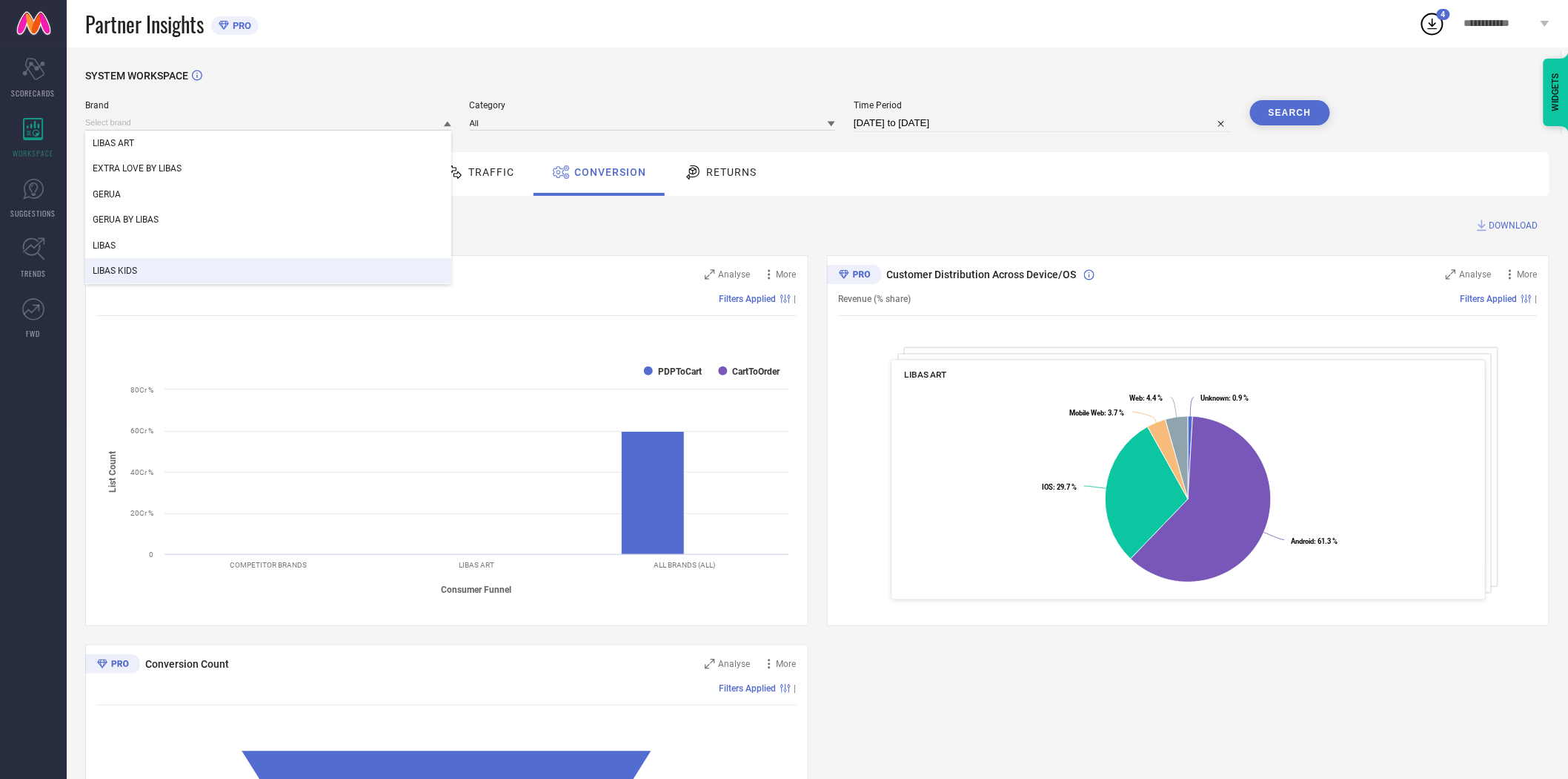
click at [289, 263] on div "LIBAS KIDS" at bounding box center [268, 271] width 366 height 25
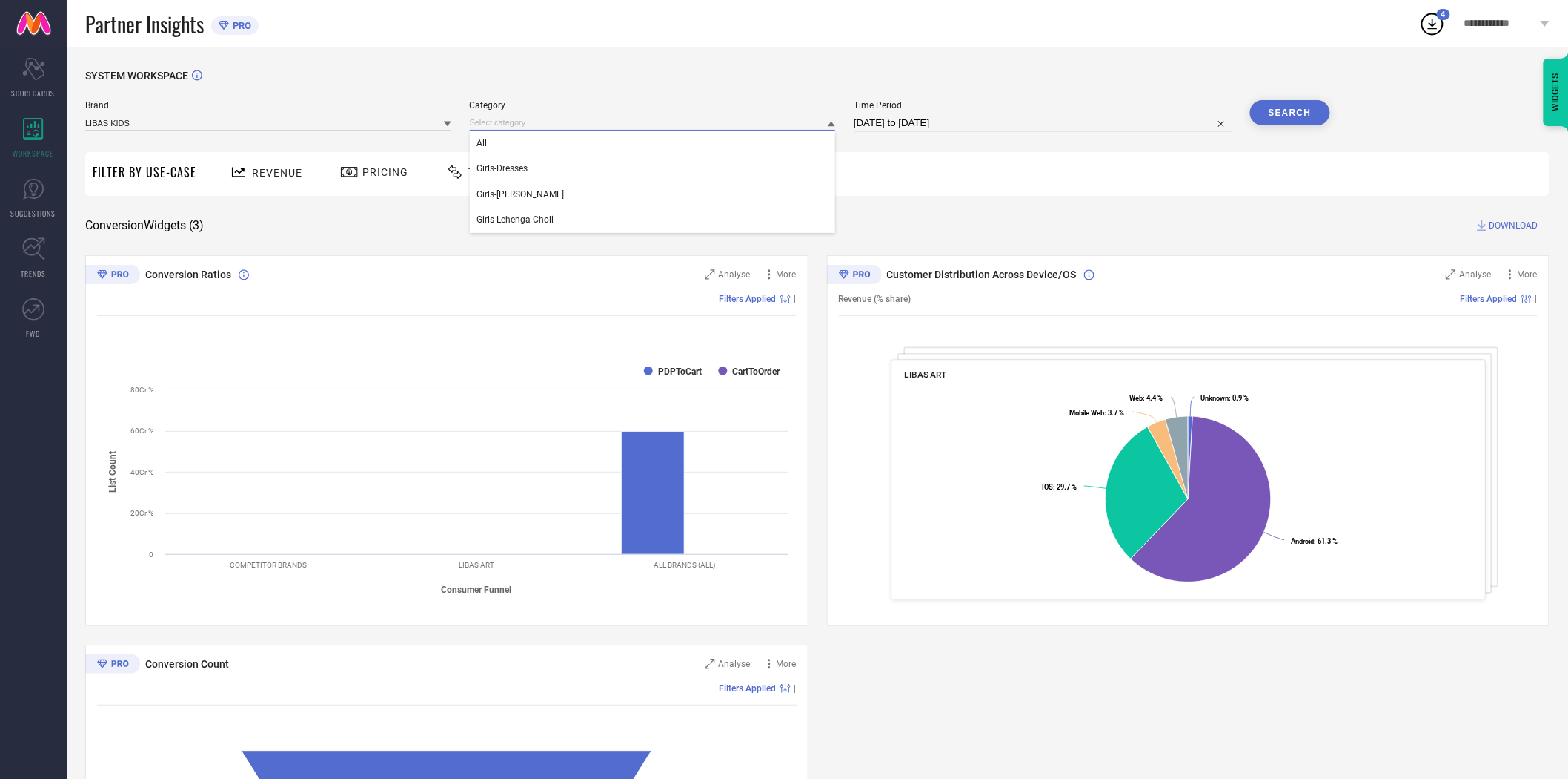
click at [475, 126] on input at bounding box center [653, 123] width 366 height 16
click at [490, 152] on div "All" at bounding box center [653, 144] width 366 height 25
click at [1298, 114] on button "Search" at bounding box center [1291, 112] width 80 height 25
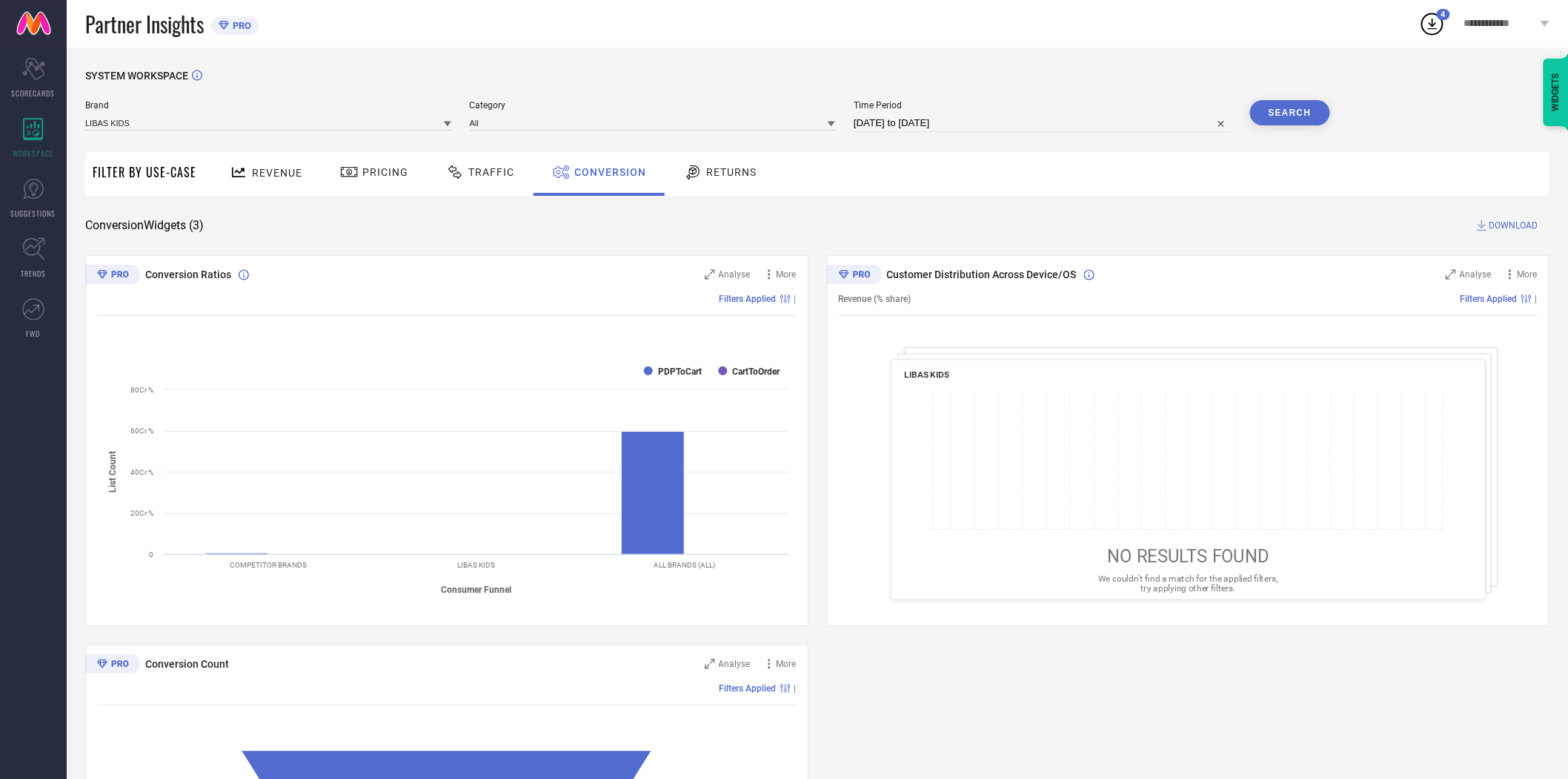
click at [1494, 225] on span "DOWNLOAD" at bounding box center [1514, 225] width 49 height 15
click at [1034, 66] on div "SYSTEM WORKSPACE Brand LIBAS KIDS Category All Time Period [DATE] to [DATE] Sea…" at bounding box center [817, 542] width 1502 height 990
